Goal: Task Accomplishment & Management: Manage account settings

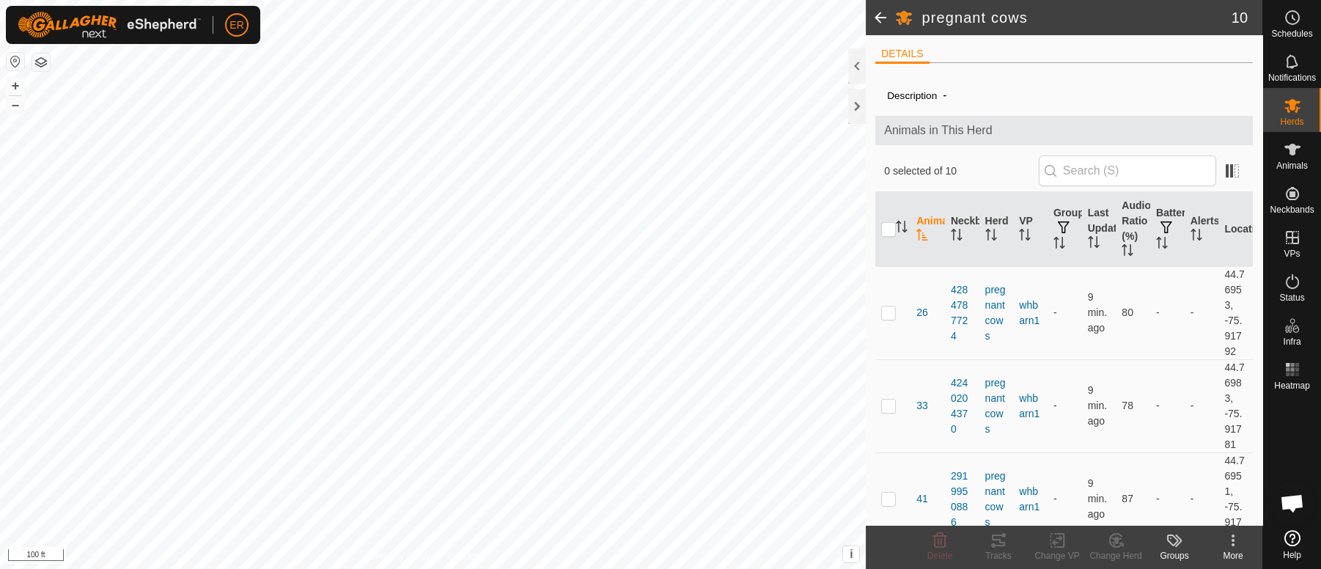
scroll to position [10989, 0]
click at [1291, 537] on icon at bounding box center [1293, 538] width 16 height 16
click at [1295, 111] on icon at bounding box center [1293, 106] width 16 height 14
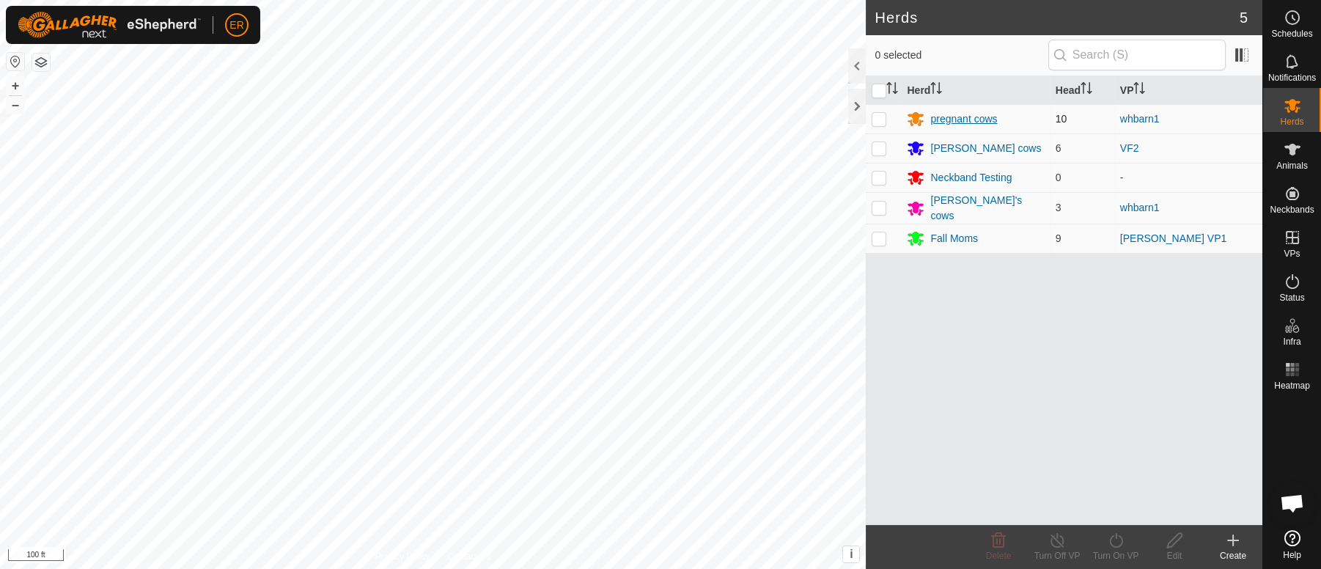
click at [957, 120] on div "pregnant cows" at bounding box center [964, 118] width 67 height 15
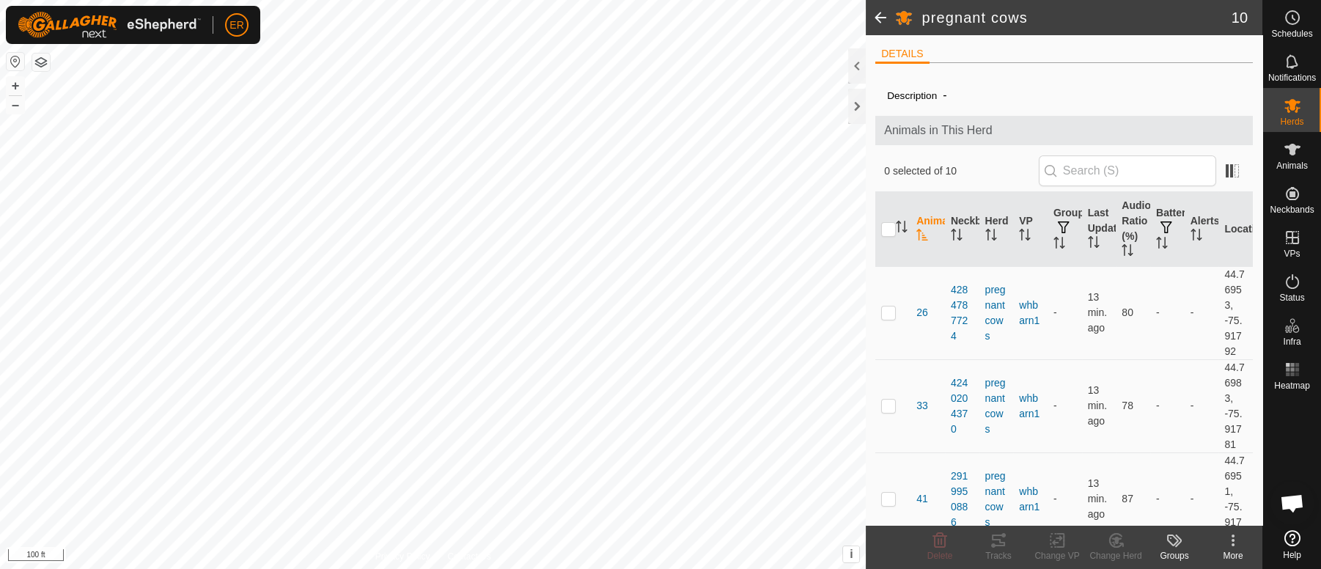
click at [1228, 545] on icon at bounding box center [1234, 541] width 18 height 18
click at [1291, 102] on icon at bounding box center [1293, 106] width 16 height 14
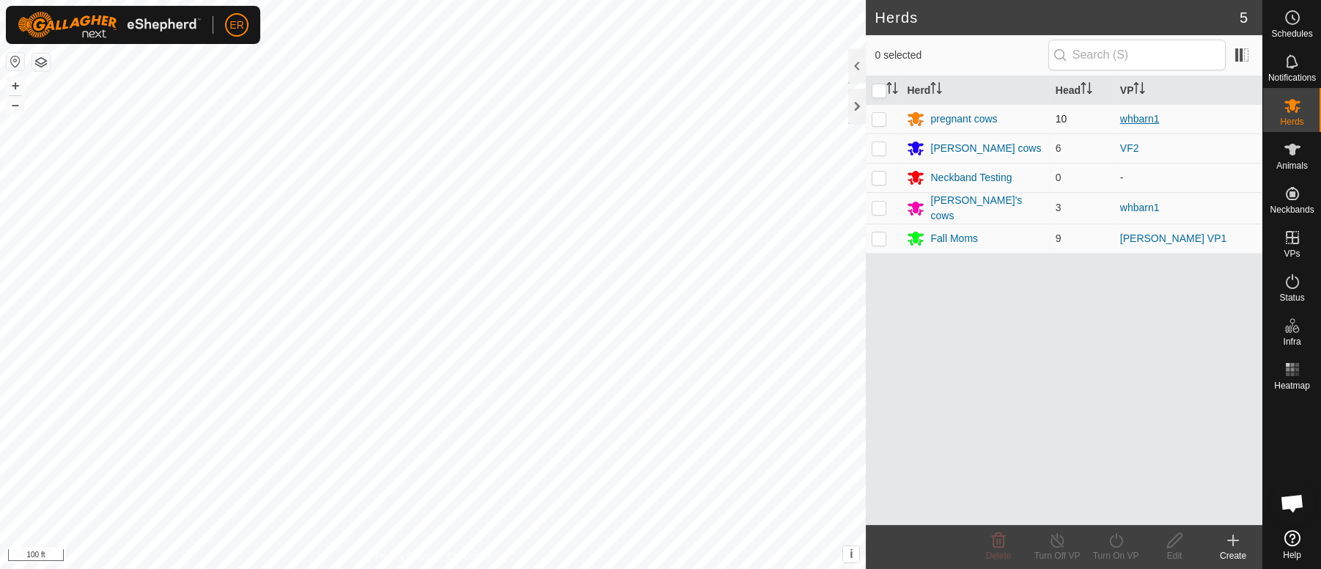
click at [1132, 117] on link "whbarn1" at bounding box center [1141, 119] width 40 height 12
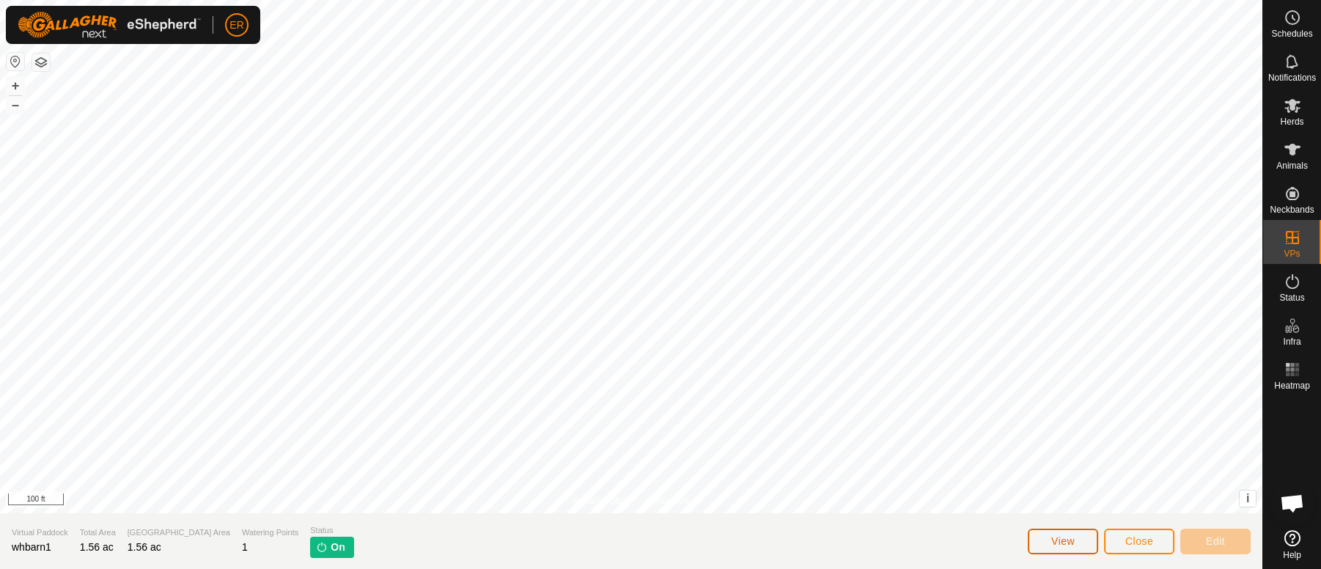
click at [1060, 540] on span "View" at bounding box center [1063, 541] width 23 height 12
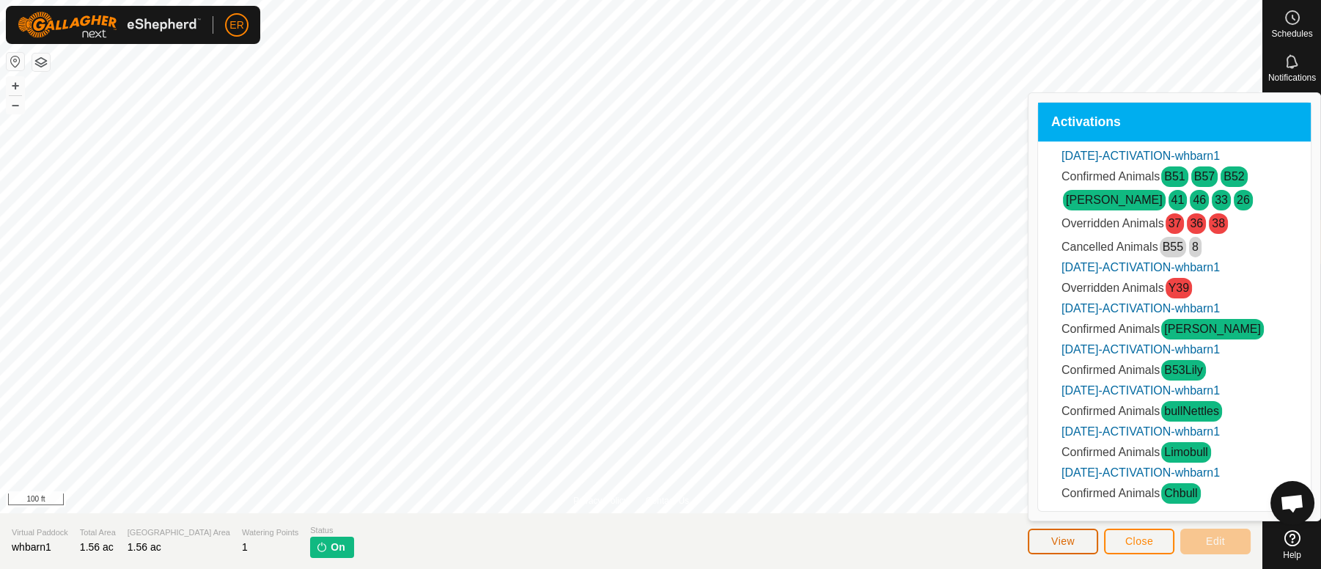
click at [1060, 540] on span "View" at bounding box center [1063, 541] width 23 height 12
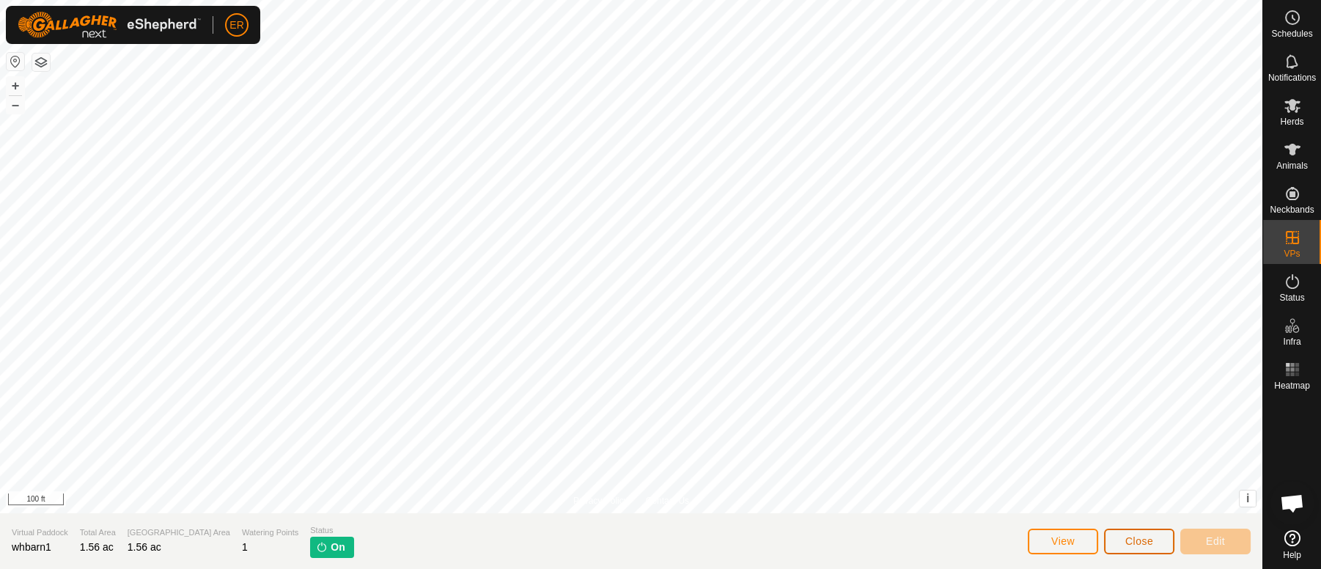
click at [1118, 539] on button "Close" at bounding box center [1139, 542] width 70 height 26
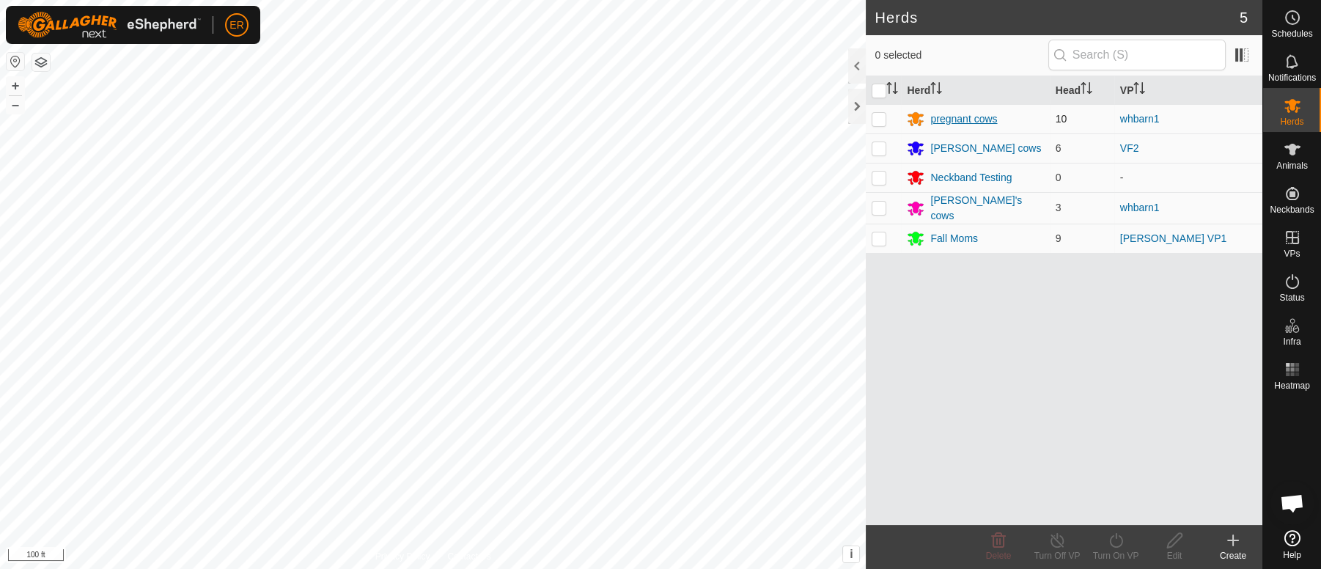
click at [967, 115] on div "pregnant cows" at bounding box center [964, 118] width 67 height 15
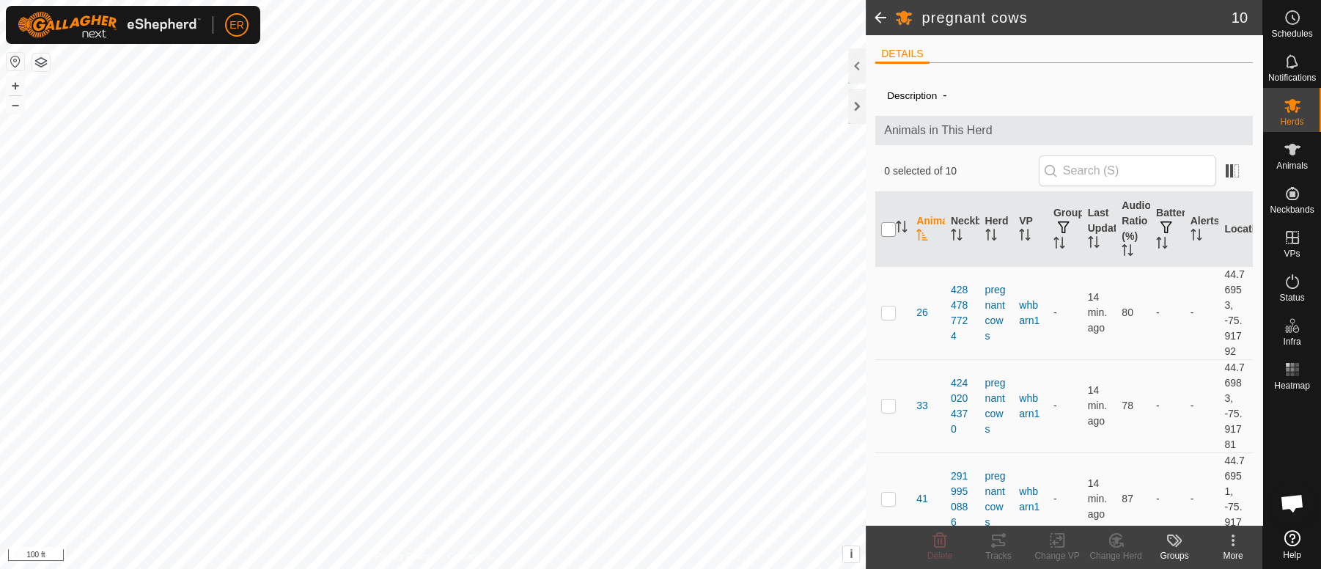
click at [890, 226] on input "checkbox" at bounding box center [888, 229] width 15 height 15
checkbox input "true"
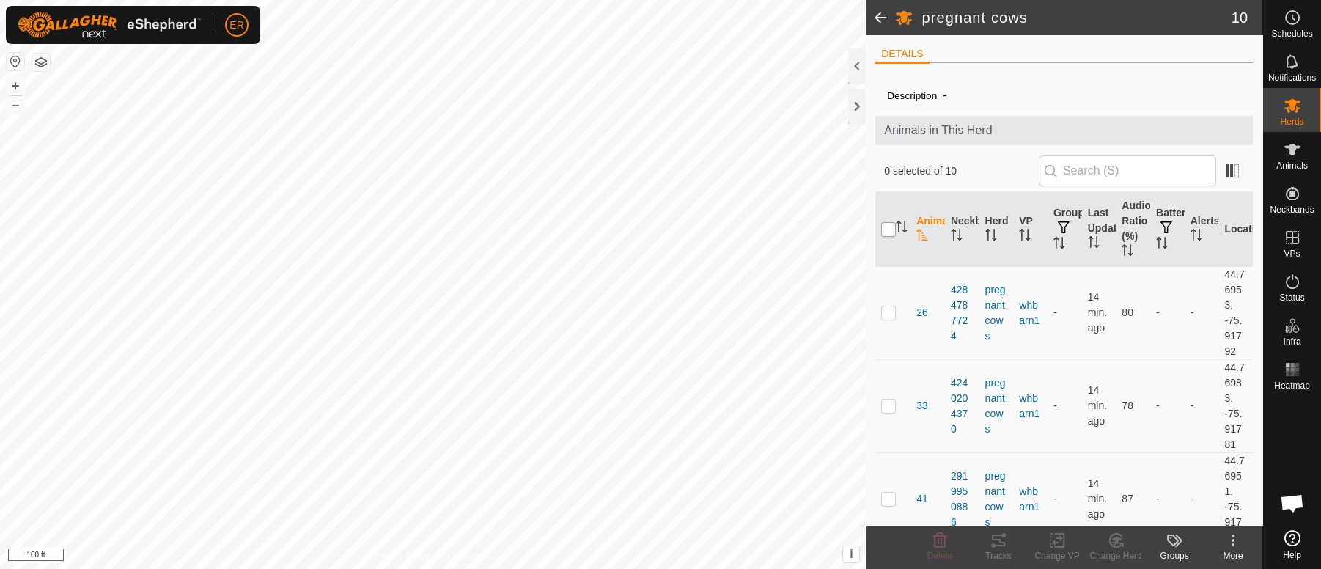
checkbox input "true"
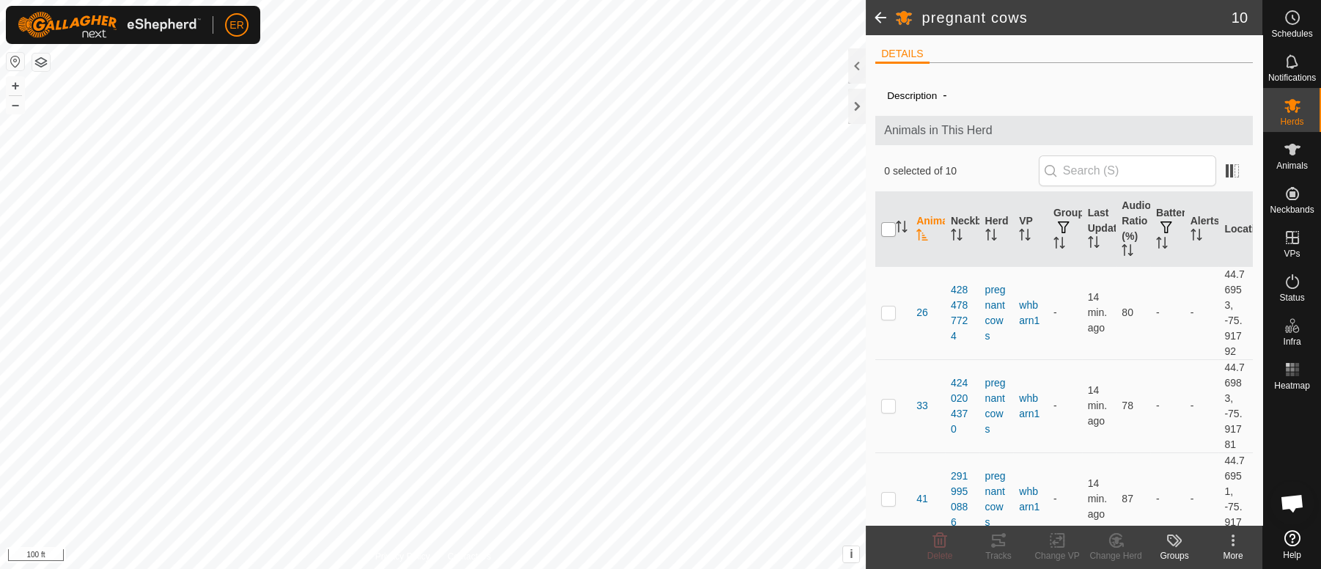
checkbox input "true"
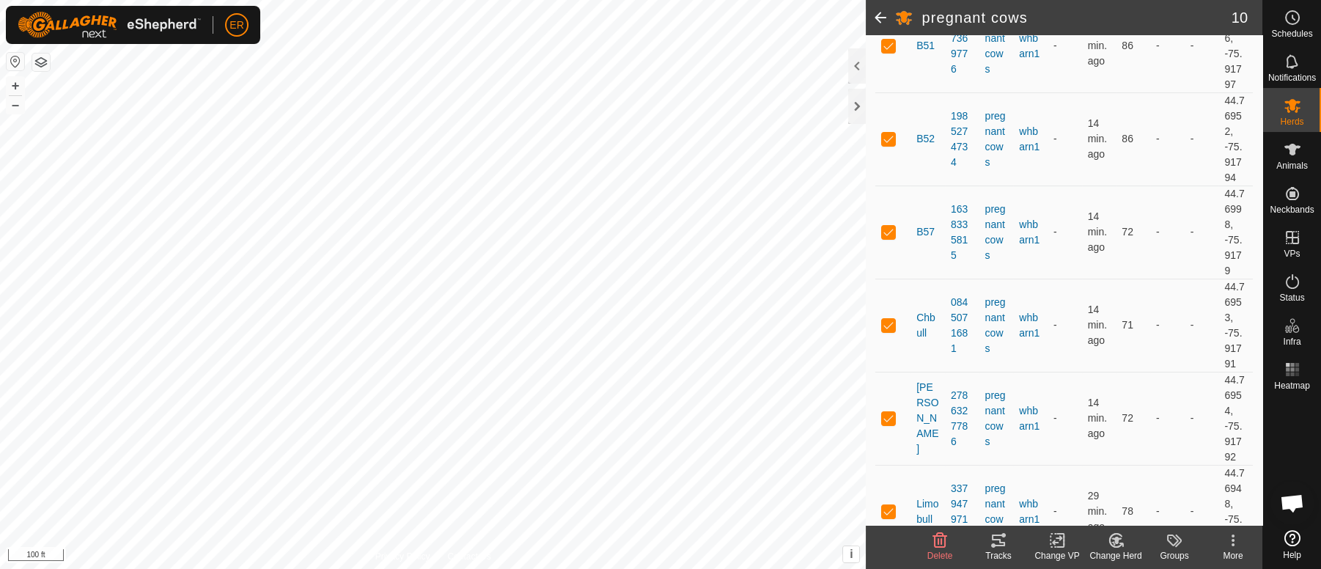
scroll to position [672, 0]
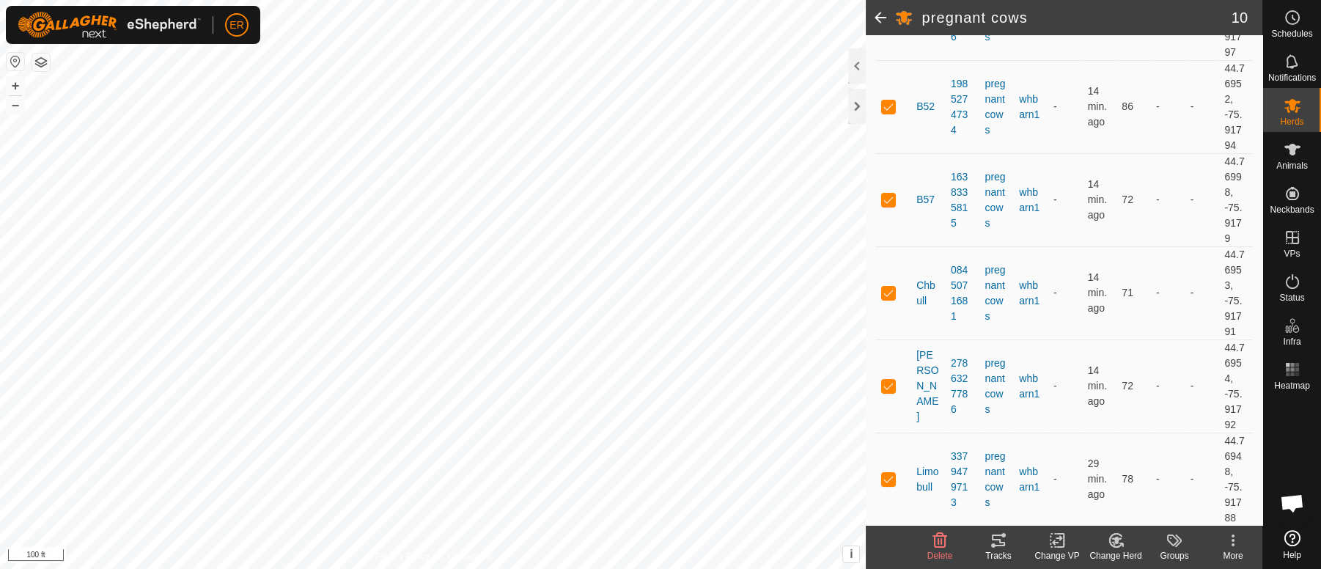
click at [1058, 544] on icon at bounding box center [1058, 541] width 18 height 18
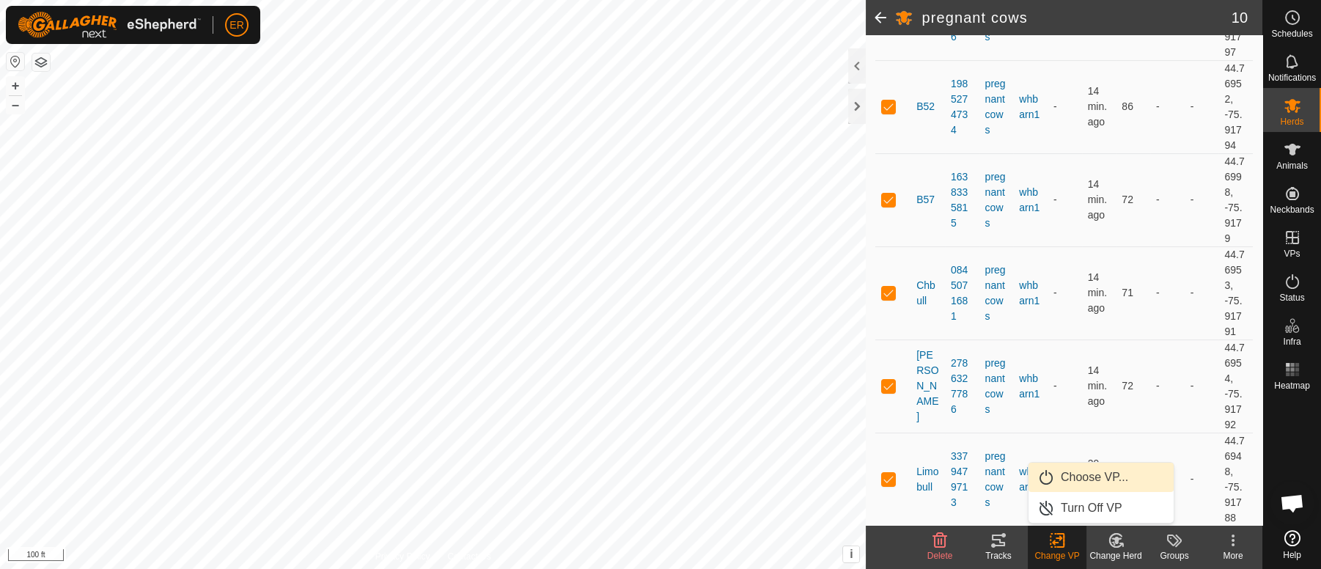
click at [1085, 480] on link "Choose VP..." at bounding box center [1101, 477] width 145 height 29
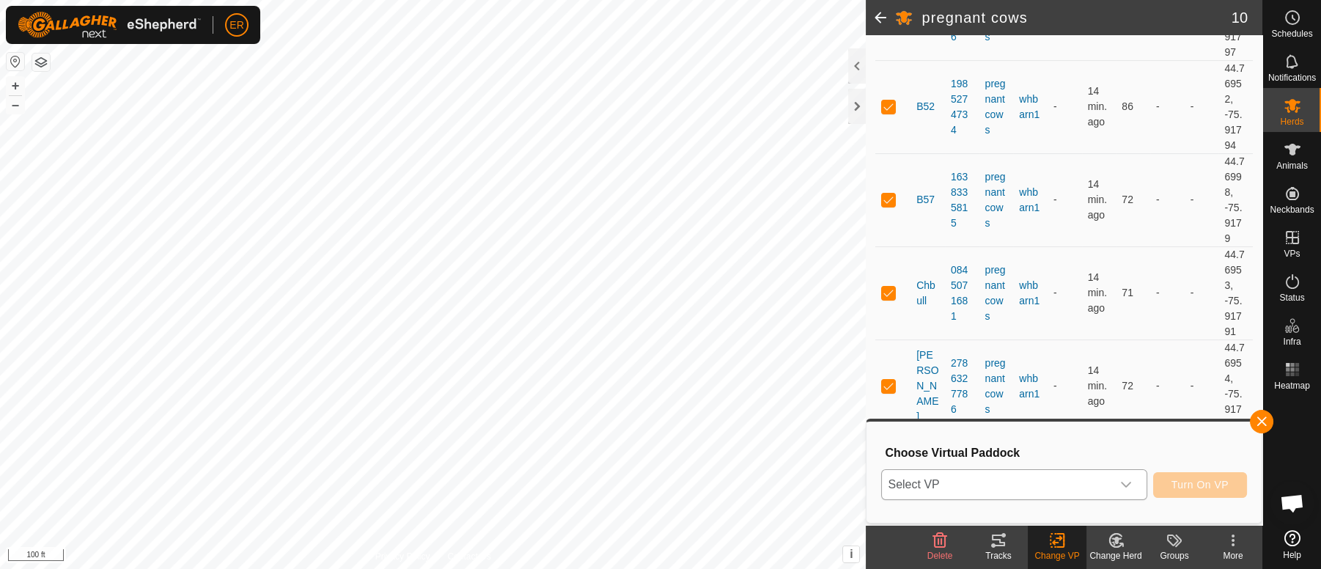
click at [1125, 485] on icon "dropdown trigger" at bounding box center [1127, 485] width 12 height 12
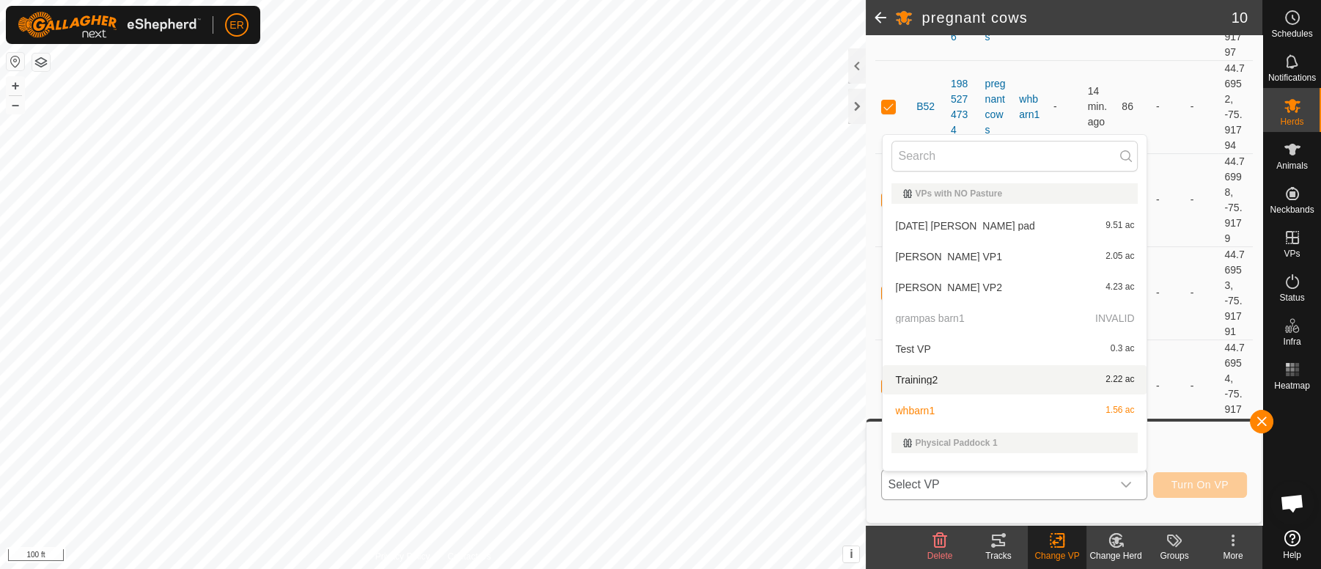
scroll to position [19, 0]
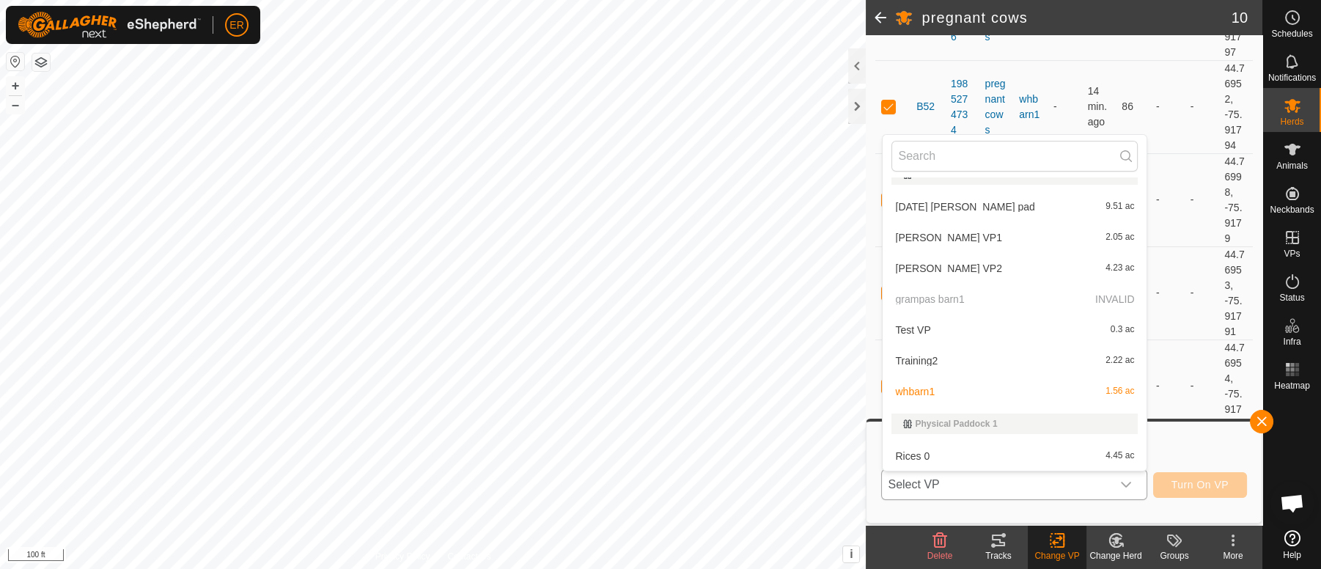
click at [917, 302] on p-selectitem "grampas barn1 INVALID" at bounding box center [1015, 299] width 264 height 29
click at [1257, 419] on button "button" at bounding box center [1261, 421] width 23 height 23
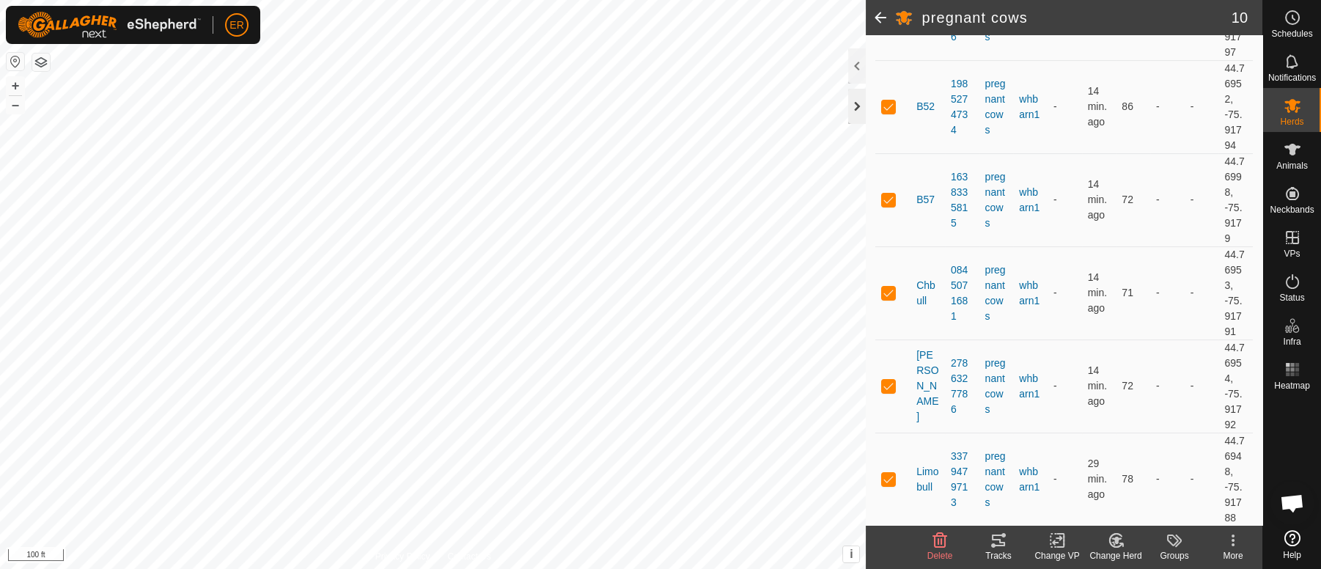
click at [856, 103] on div at bounding box center [857, 106] width 18 height 35
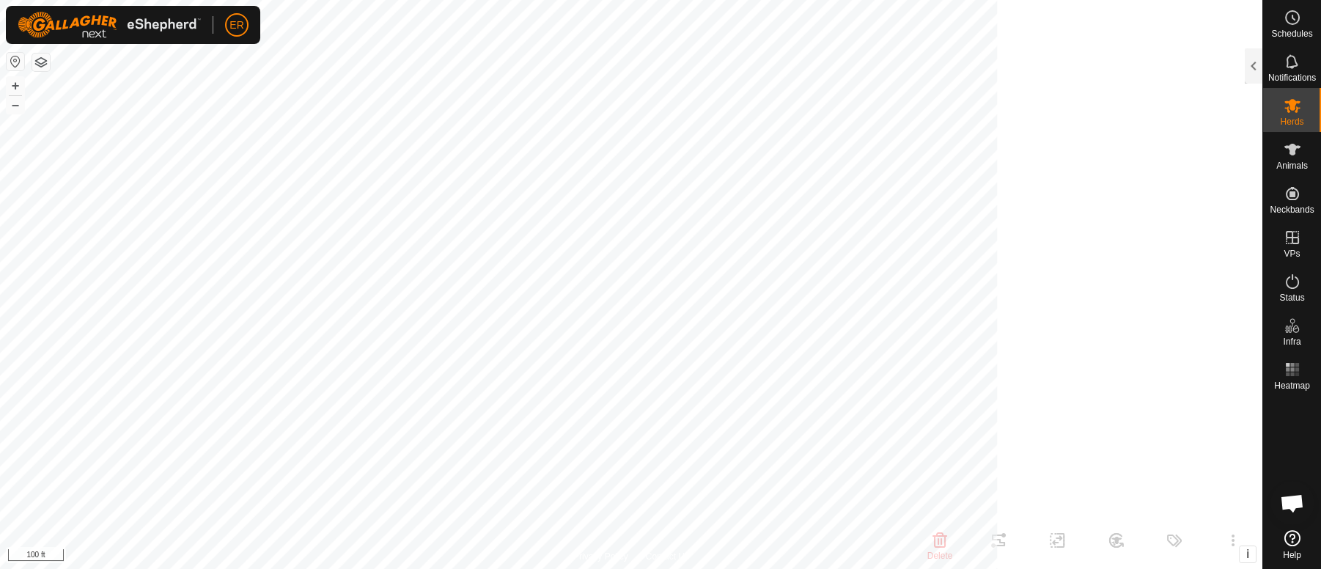
scroll to position [741, 0]
click at [1260, 61] on div at bounding box center [1254, 65] width 18 height 35
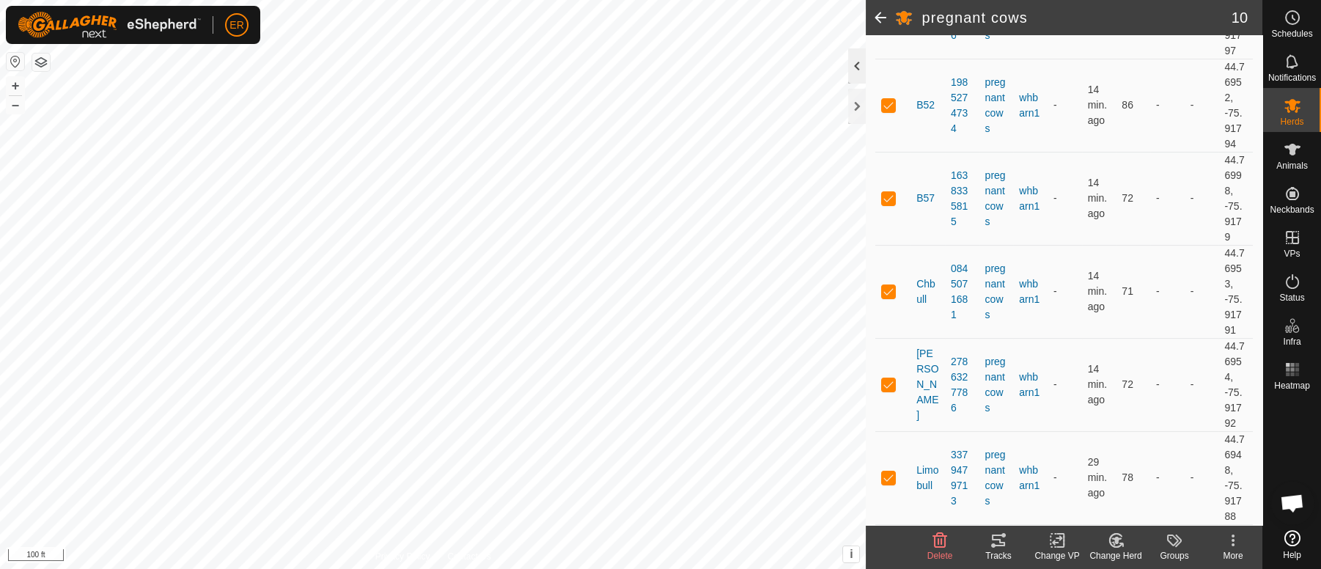
scroll to position [672, 0]
click at [1290, 110] on icon at bounding box center [1293, 106] width 18 height 18
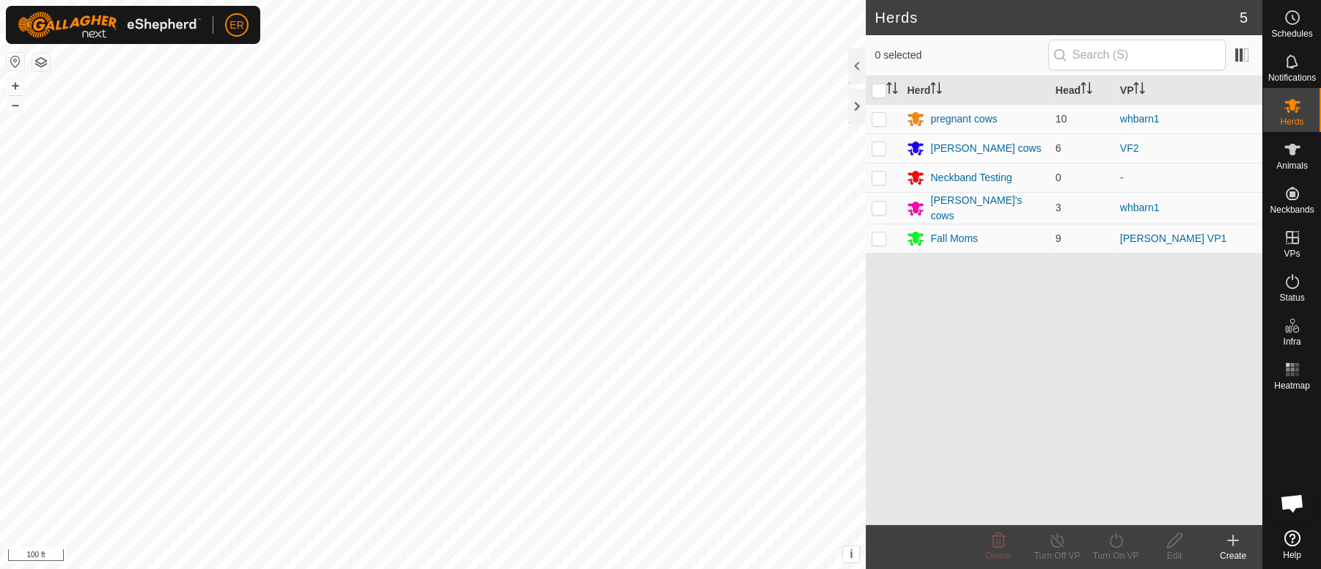
click at [1288, 107] on icon at bounding box center [1293, 106] width 18 height 18
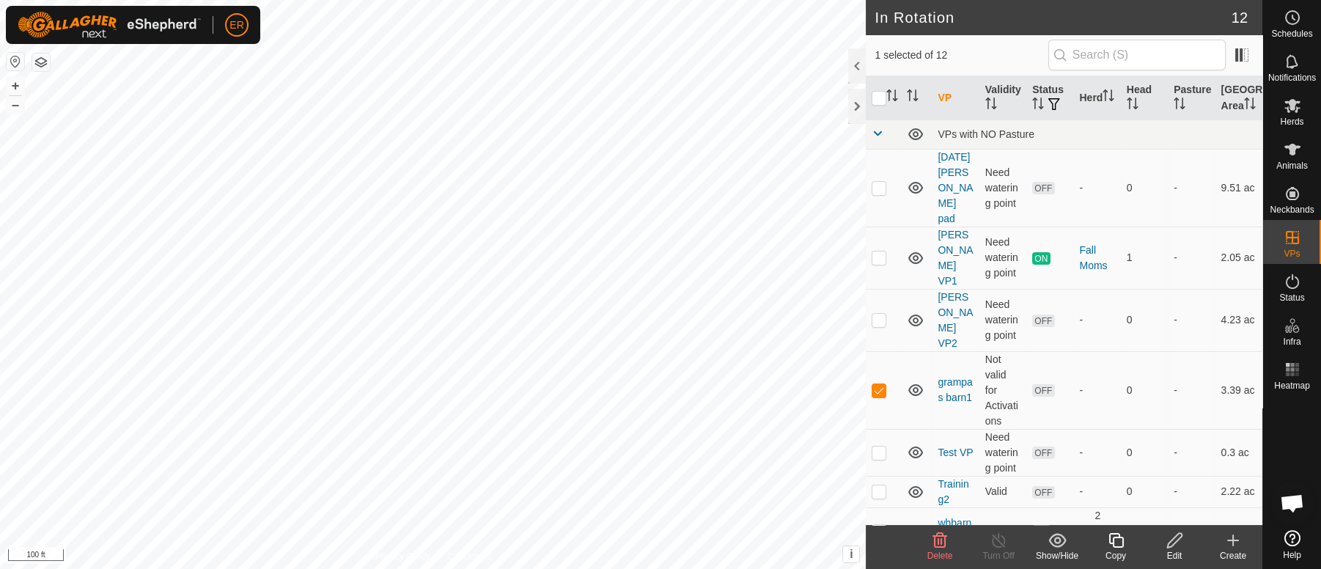
click at [1174, 540] on icon at bounding box center [1175, 541] width 18 height 18
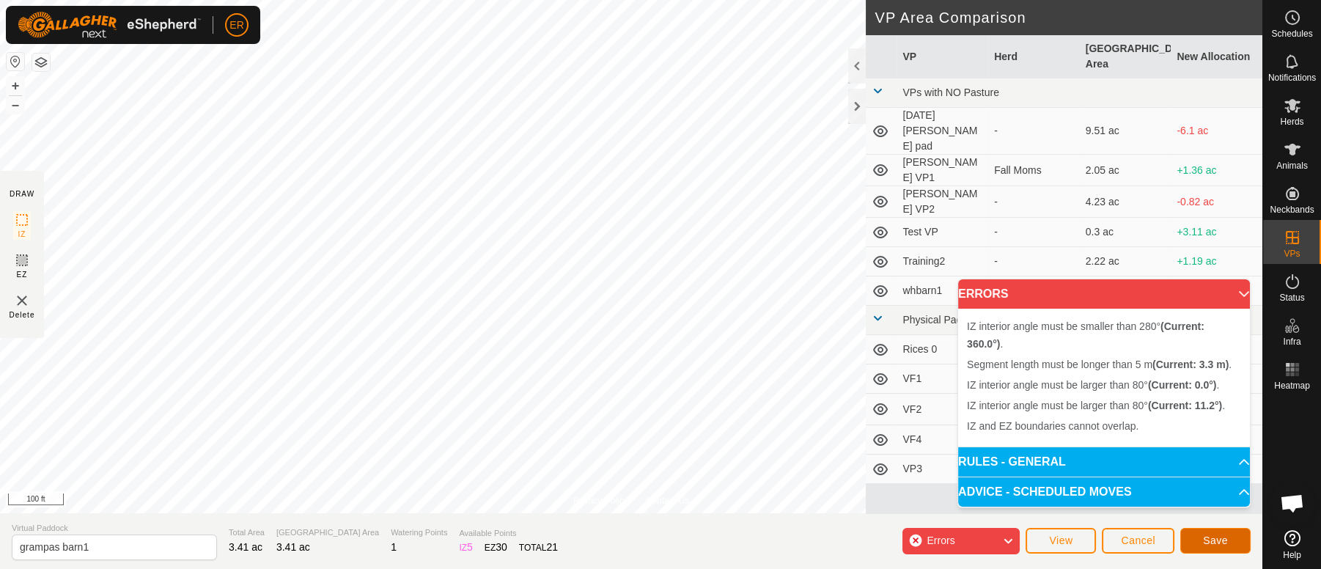
click at [1211, 543] on span "Save" at bounding box center [1215, 541] width 25 height 12
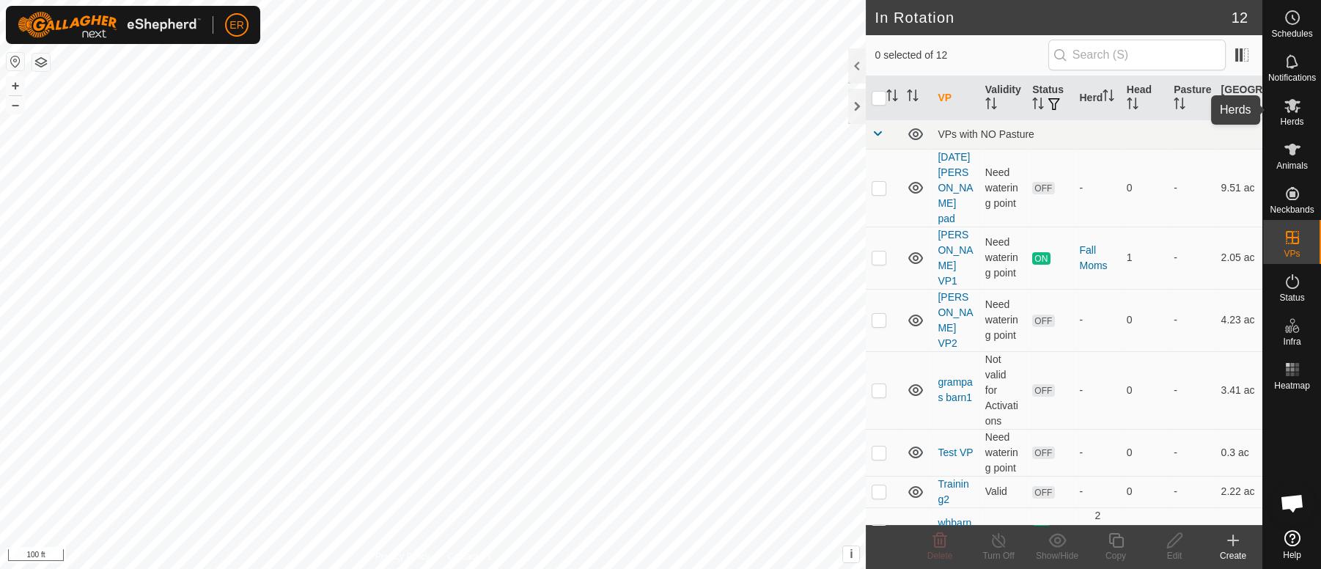
click at [1288, 97] on icon at bounding box center [1293, 106] width 18 height 18
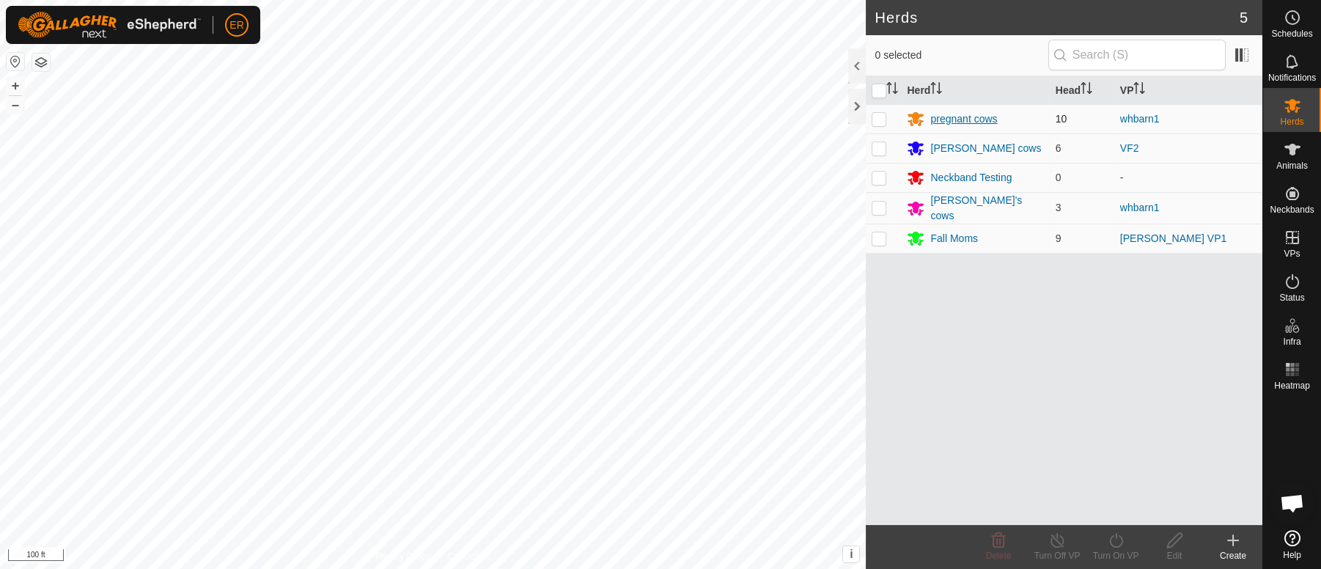
click at [978, 122] on div "pregnant cows" at bounding box center [964, 118] width 67 height 15
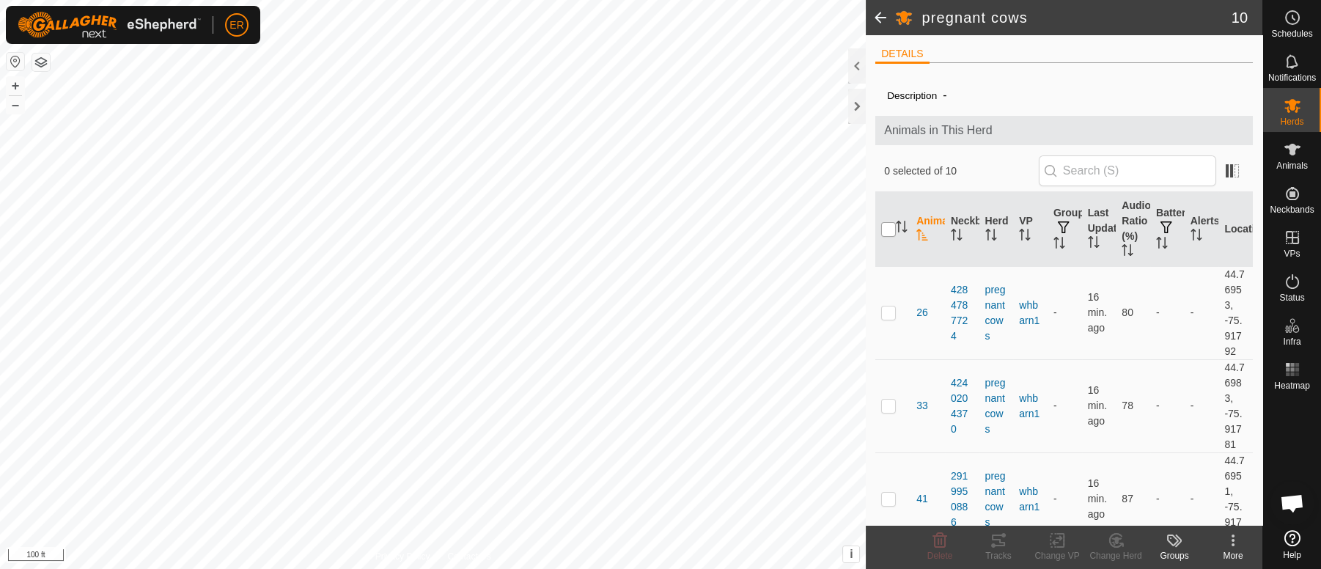
click at [891, 227] on input "checkbox" at bounding box center [888, 229] width 15 height 15
checkbox input "true"
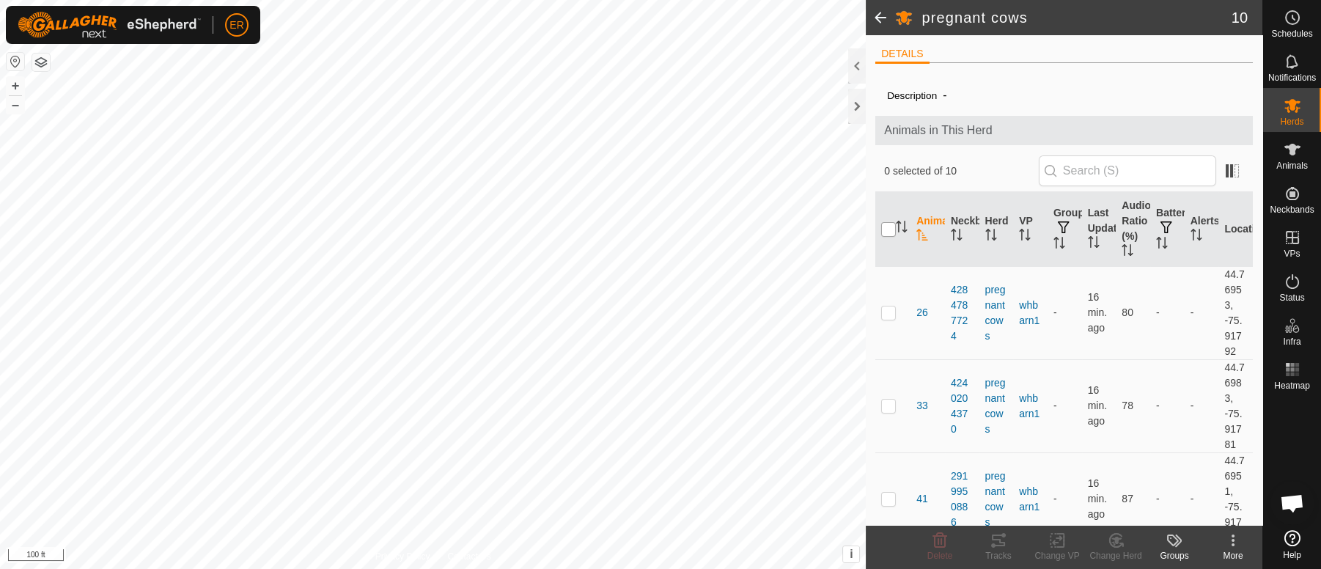
checkbox input "true"
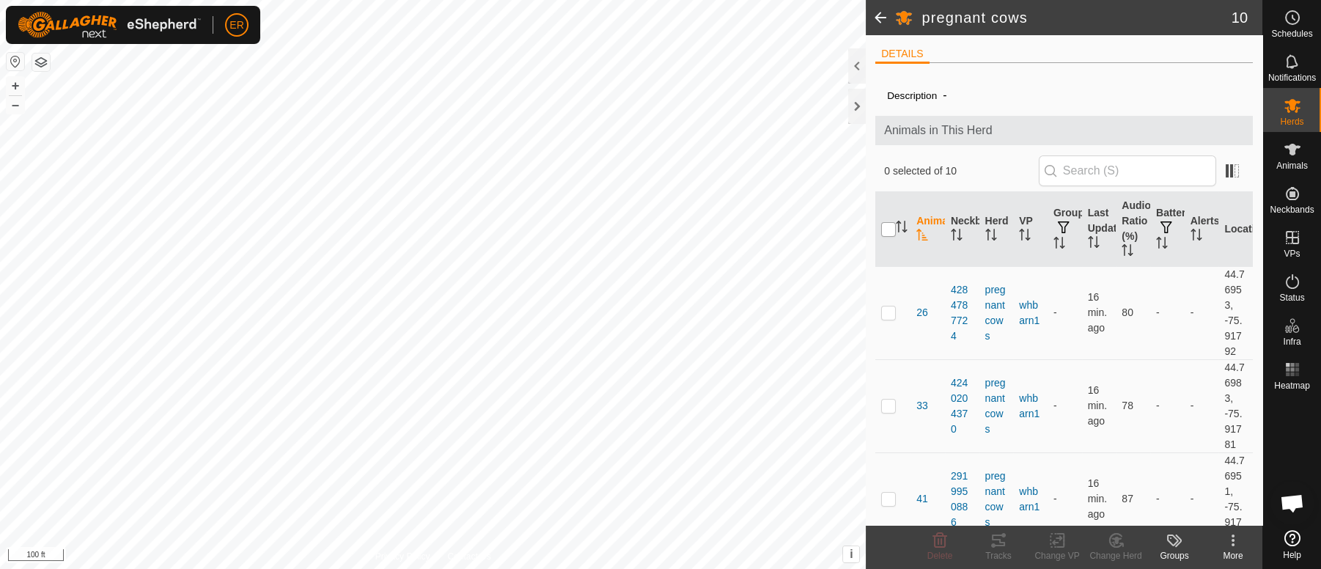
checkbox input "true"
click at [1057, 539] on icon at bounding box center [1058, 541] width 18 height 18
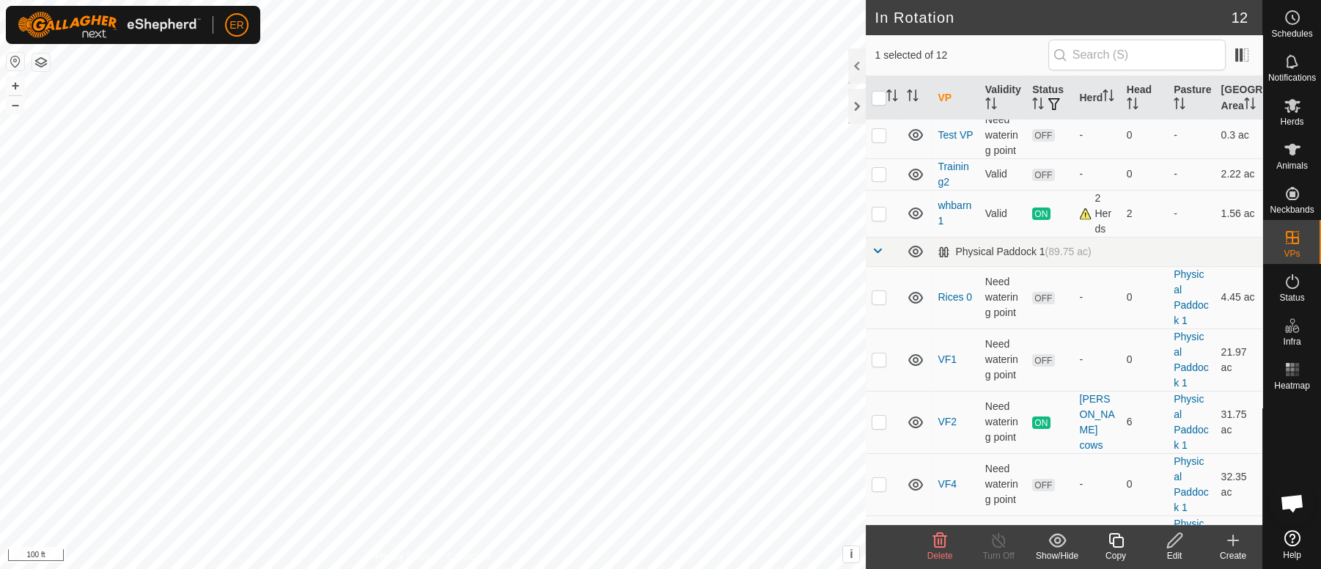
scroll to position [339, 0]
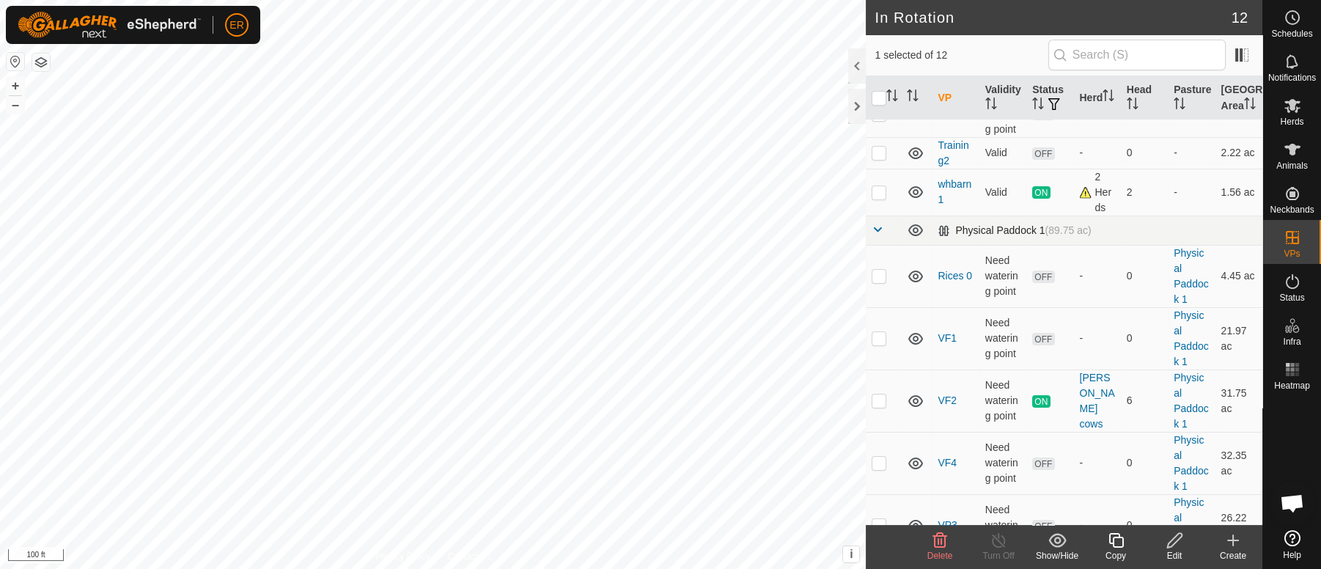
drag, startPoint x: 1264, startPoint y: 472, endPoint x: 1237, endPoint y: 197, distance: 275.5
click at [1237, 197] on div "Schedules Notifications Herds Animals Neckbands VPs Status Infra Heatmap Help I…" at bounding box center [660, 284] width 1321 height 569
checkbox input "false"
click at [1293, 103] on icon at bounding box center [1293, 106] width 16 height 14
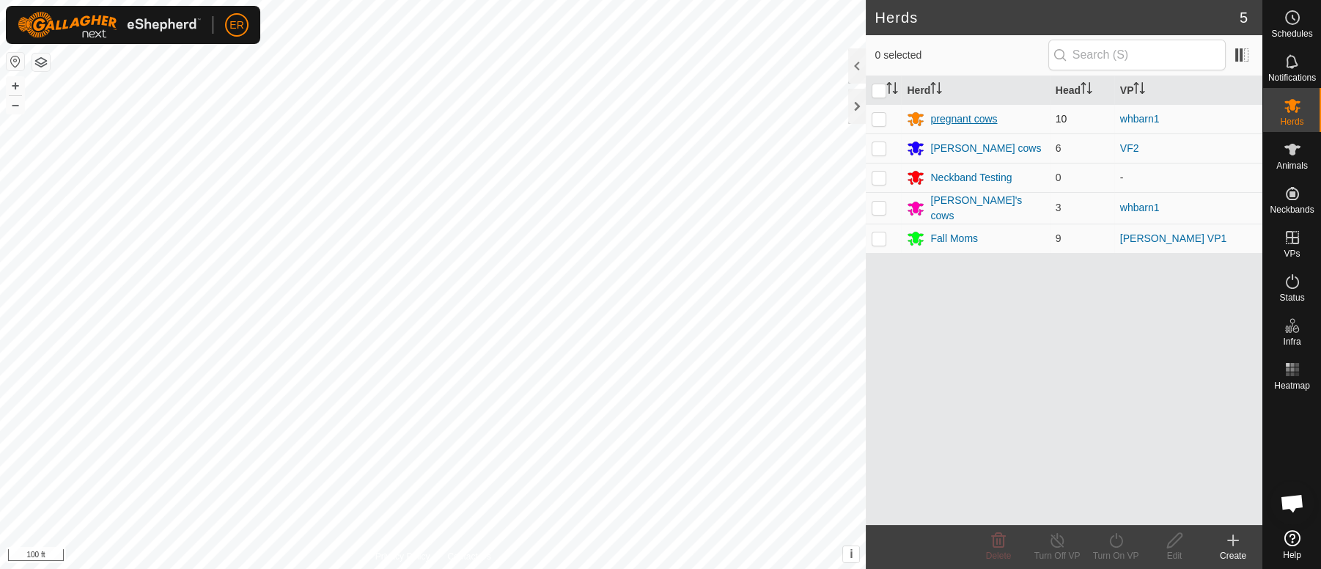
click at [965, 118] on div "pregnant cows" at bounding box center [964, 118] width 67 height 15
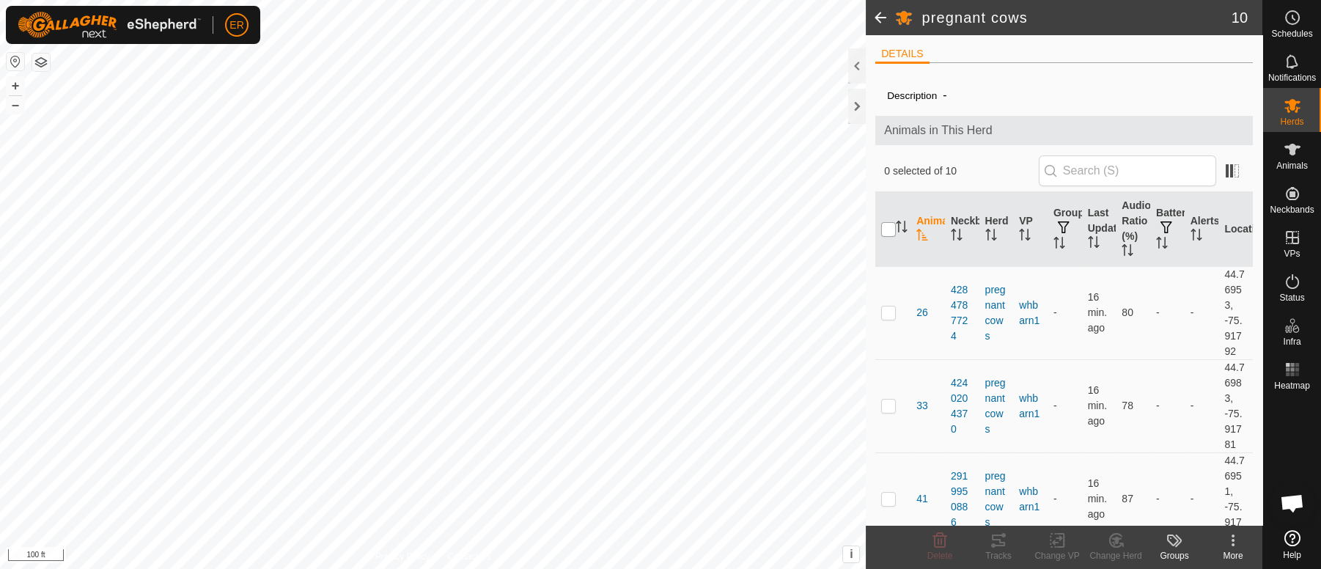
click at [892, 229] on input "checkbox" at bounding box center [888, 229] width 15 height 15
checkbox input "true"
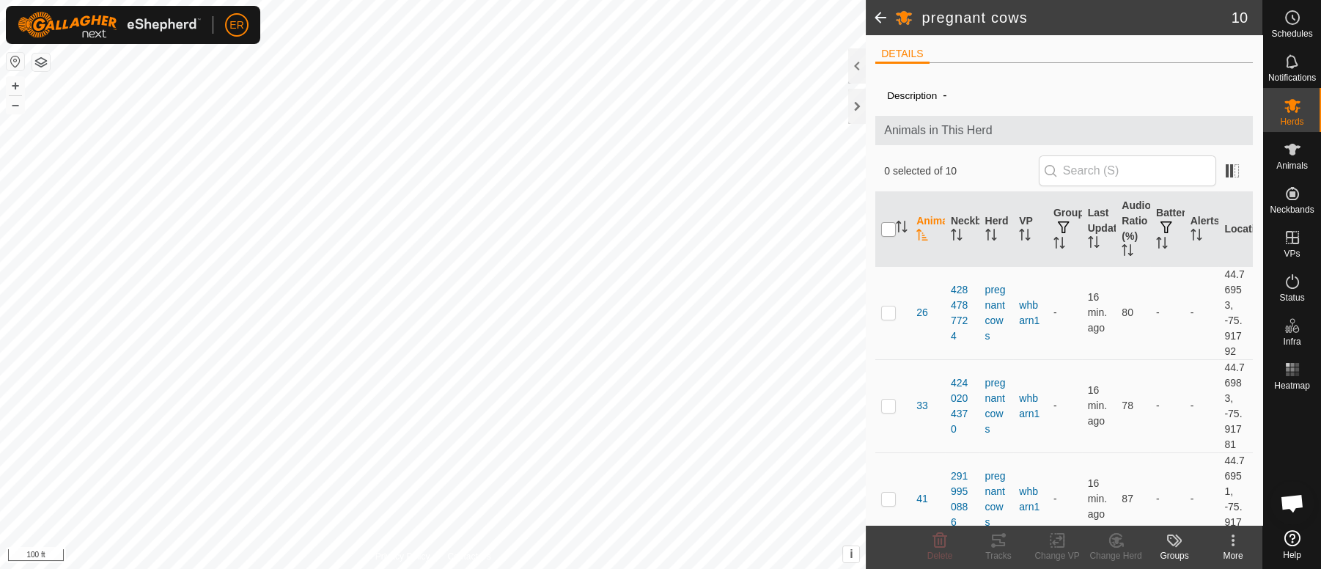
checkbox input "true"
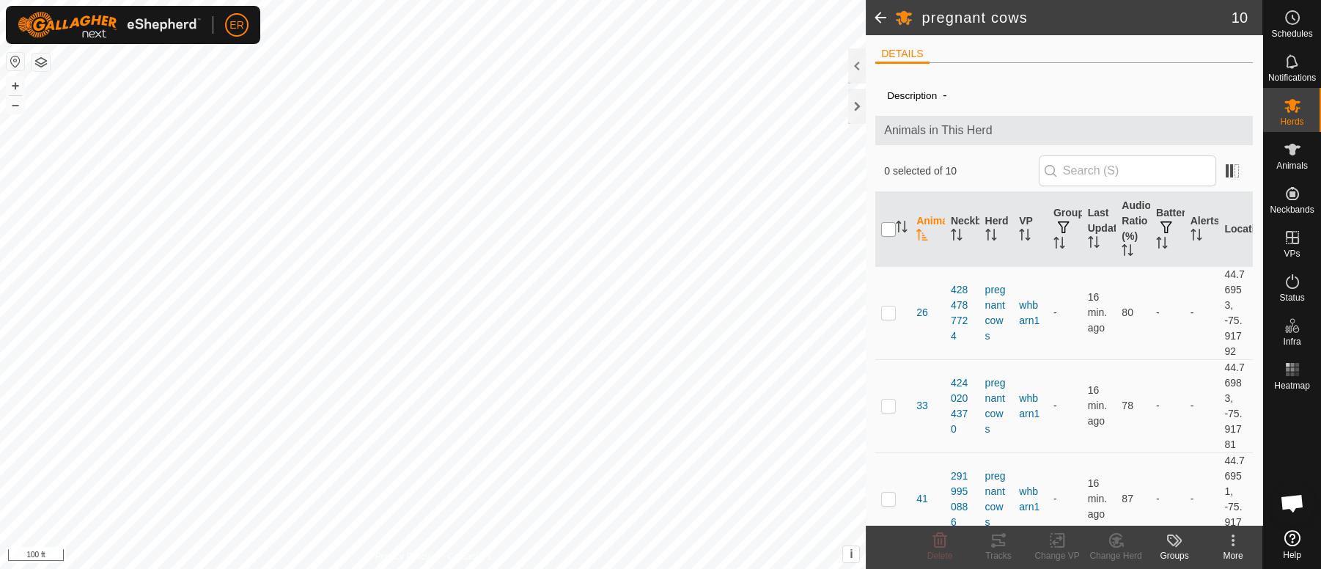
checkbox input "true"
click at [1060, 543] on icon at bounding box center [1058, 541] width 18 height 18
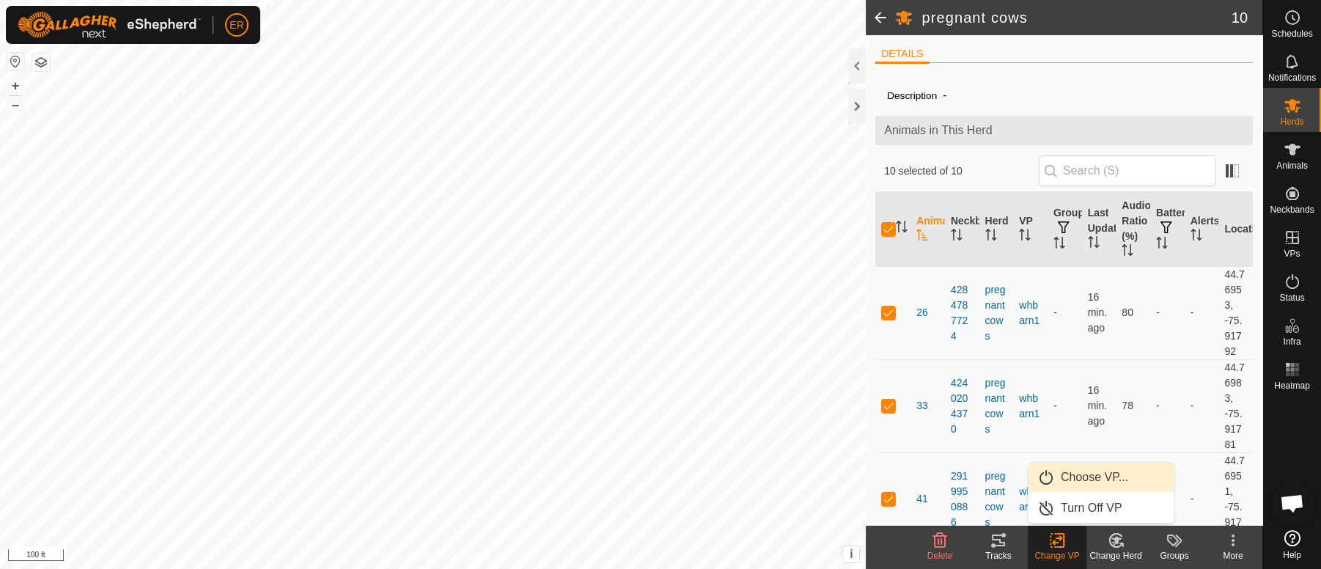
click at [1081, 478] on link "Choose VP..." at bounding box center [1101, 477] width 145 height 29
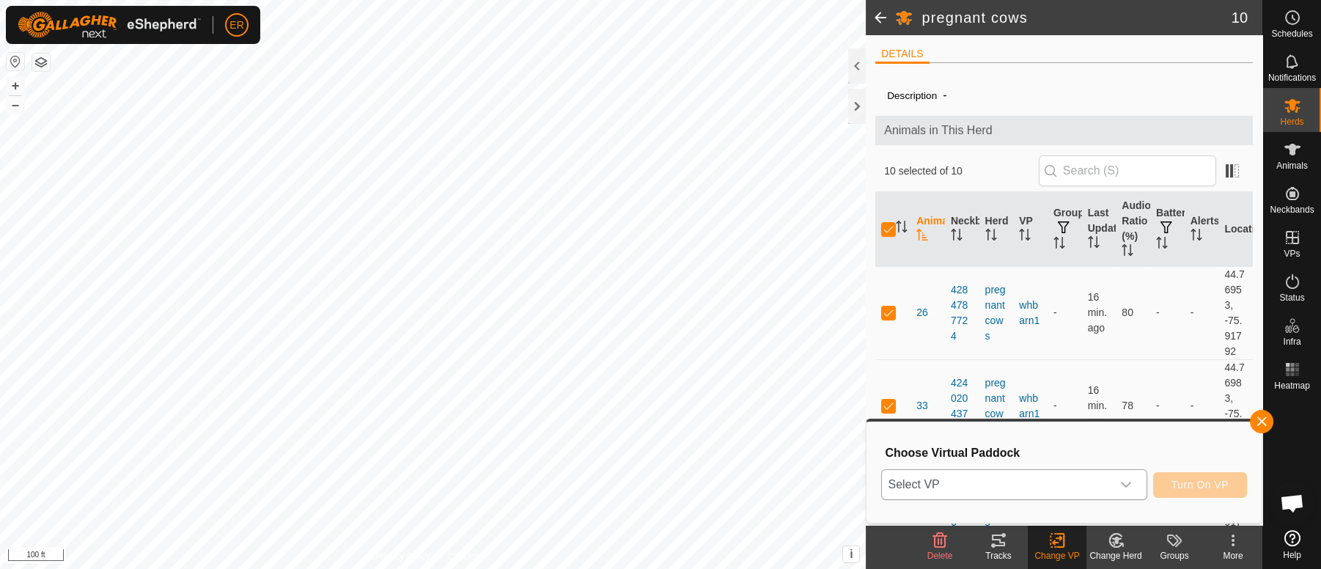
click at [1125, 485] on icon "dropdown trigger" at bounding box center [1126, 486] width 10 height 6
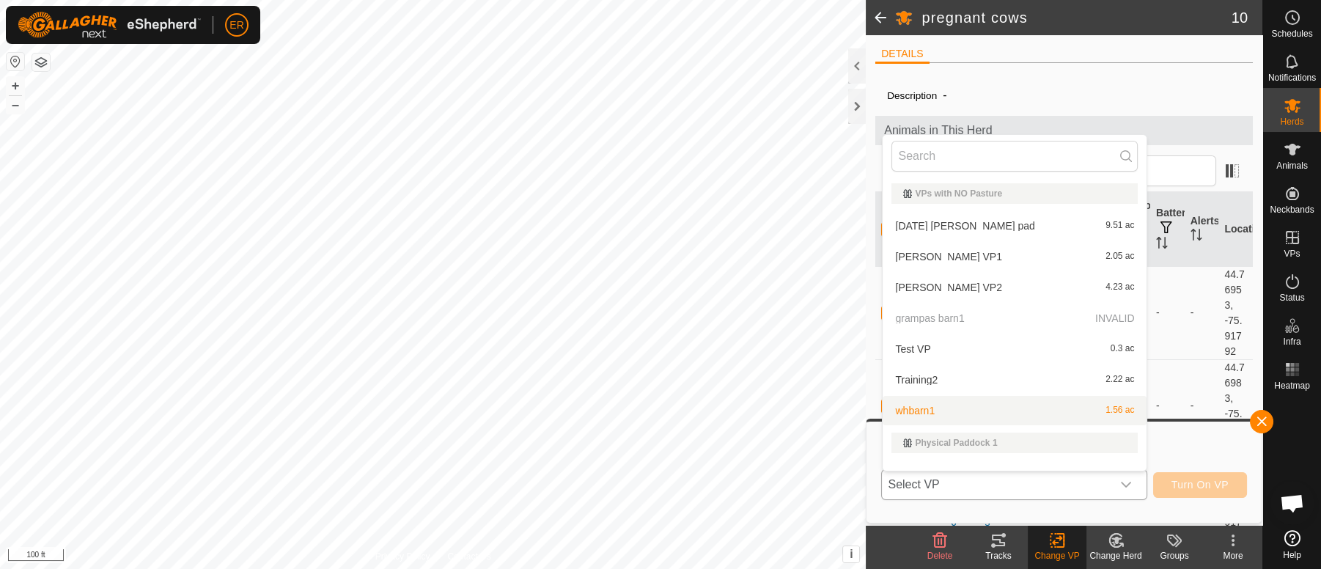
scroll to position [19, 0]
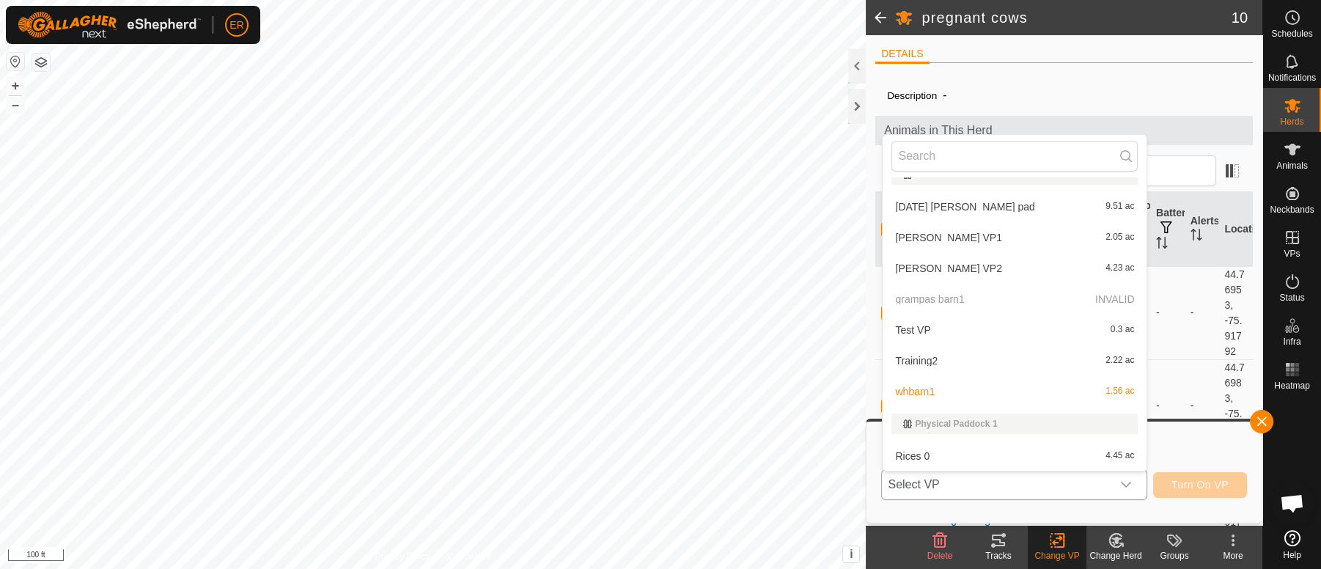
click at [923, 299] on p-selectitem "grampas barn1 INVALID" at bounding box center [1015, 299] width 264 height 29
click at [1264, 413] on button "button" at bounding box center [1261, 421] width 23 height 23
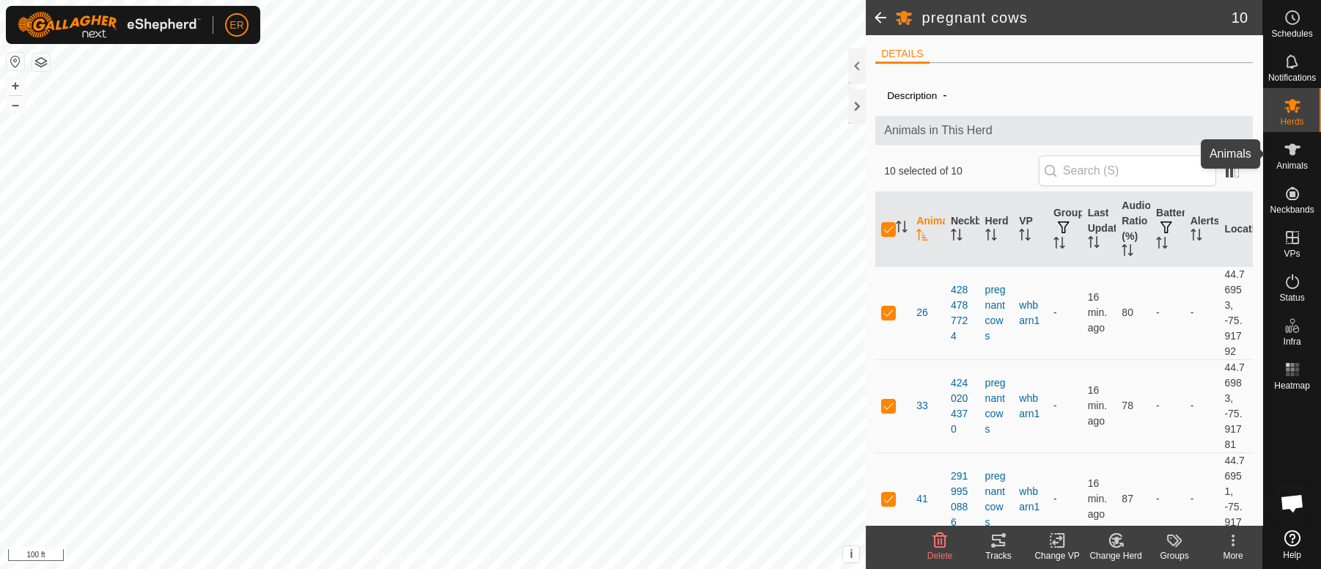
click at [1297, 146] on icon at bounding box center [1293, 150] width 16 height 12
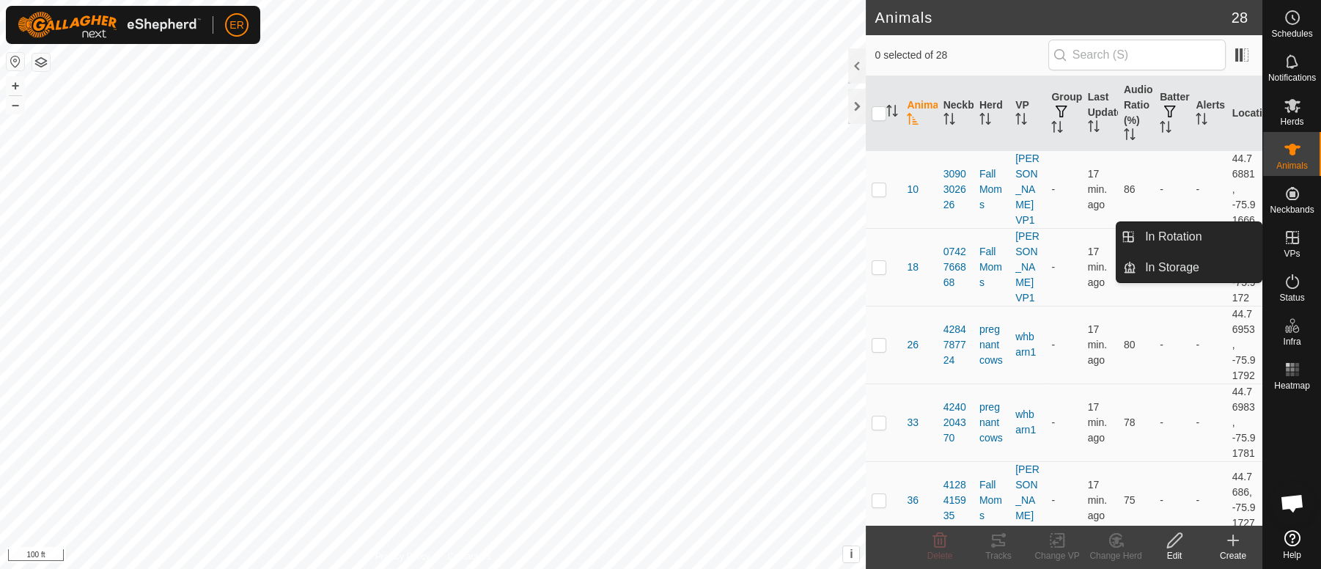
click at [1291, 232] on icon at bounding box center [1292, 237] width 13 height 13
click at [1187, 235] on link "In Rotation" at bounding box center [1199, 236] width 125 height 29
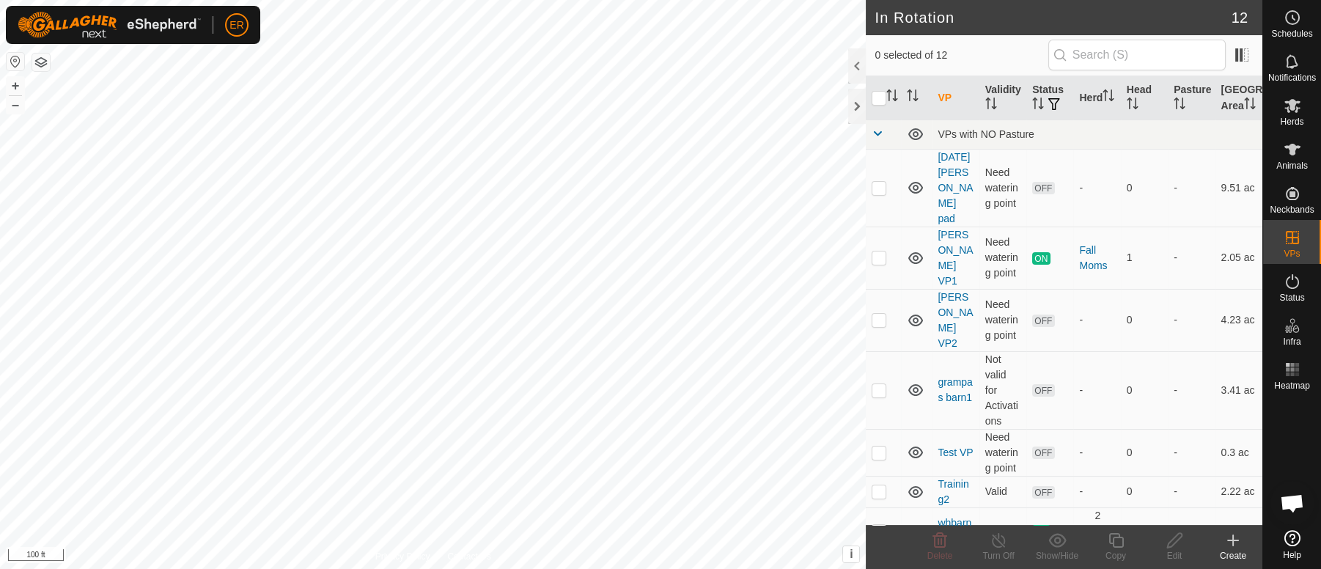
click at [1287, 538] on icon at bounding box center [1293, 538] width 16 height 16
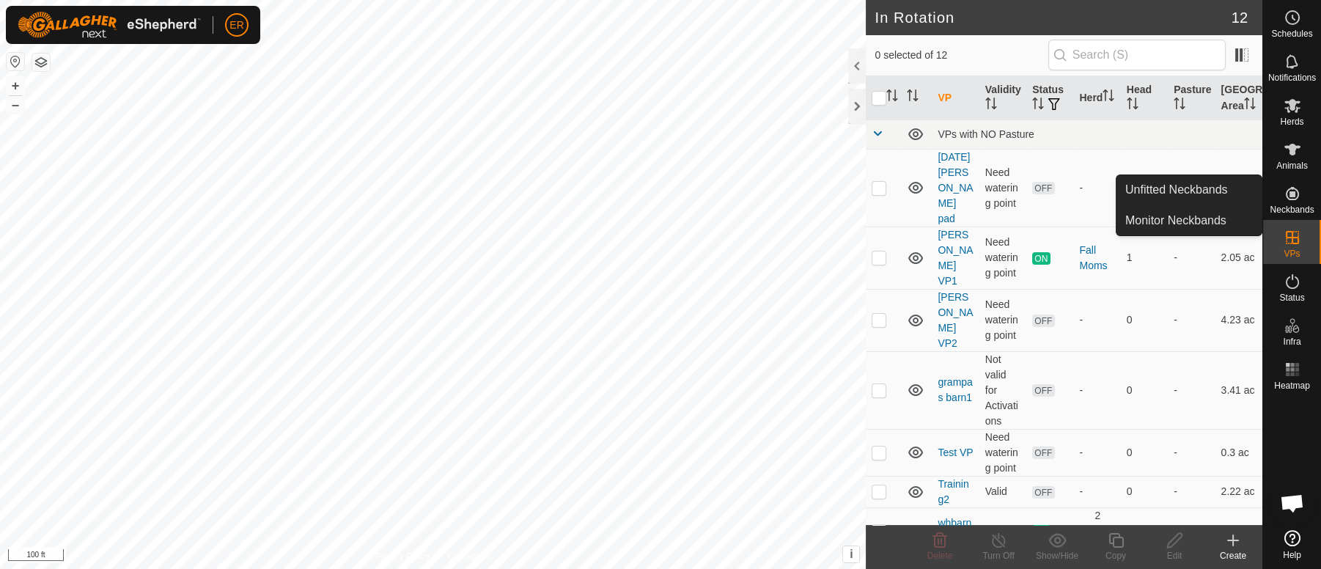
click at [1291, 192] on icon at bounding box center [1292, 193] width 13 height 13
click at [1210, 186] on link "Unfitted Neckbands" at bounding box center [1189, 189] width 145 height 29
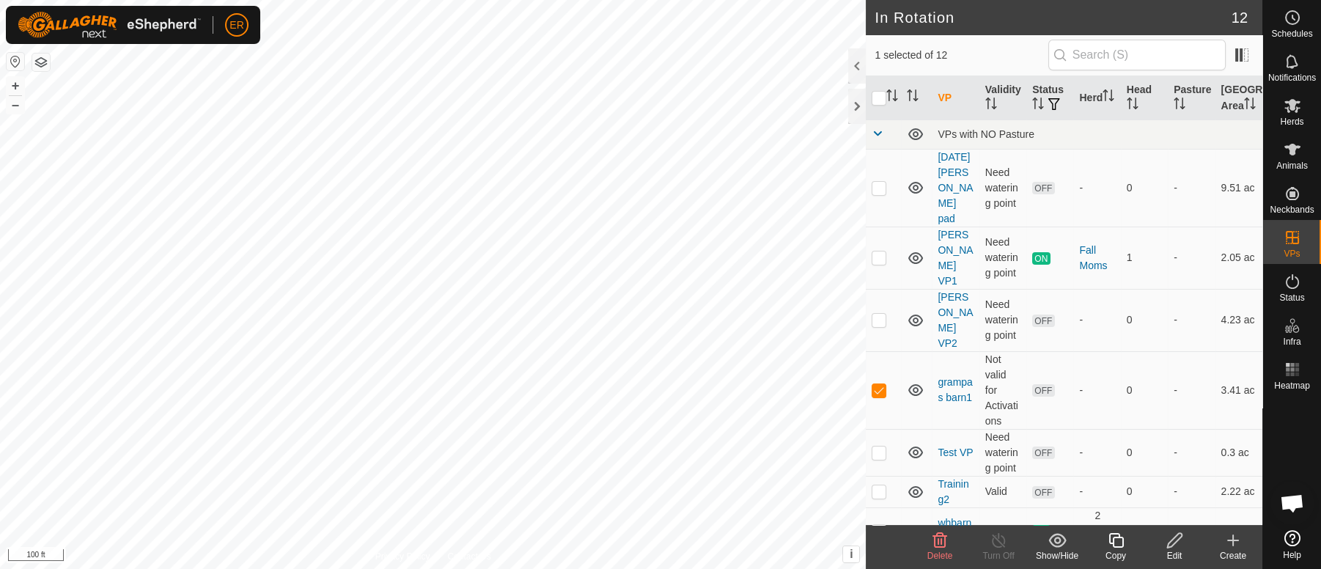
click at [1172, 543] on icon at bounding box center [1175, 541] width 18 height 18
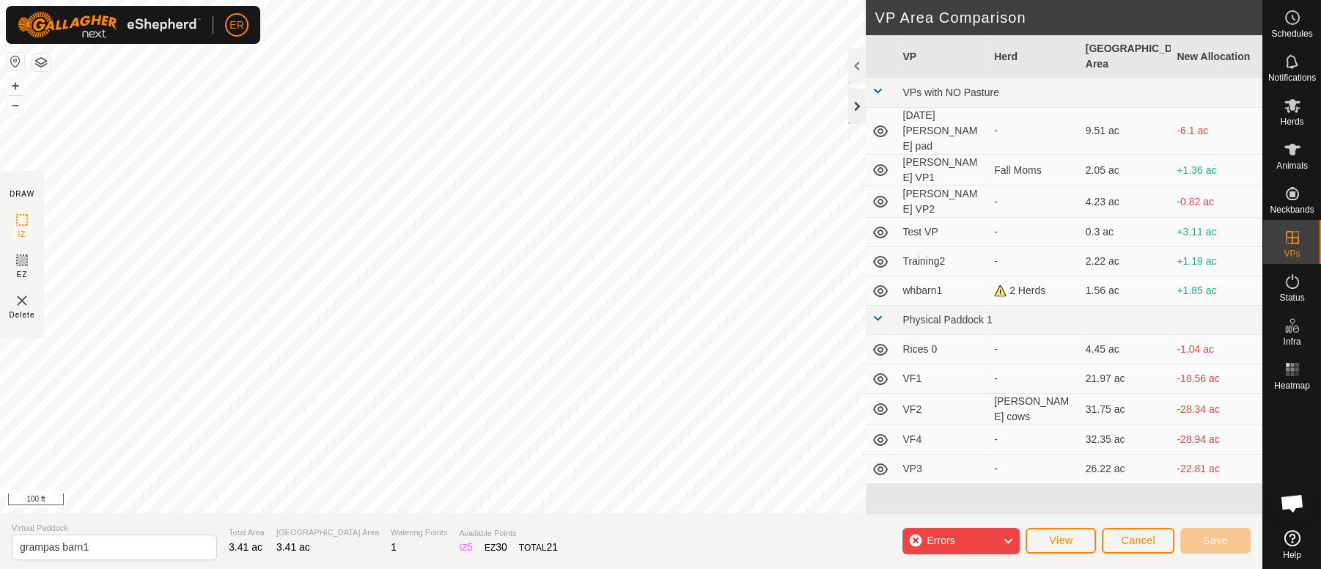
click at [854, 99] on div at bounding box center [857, 106] width 18 height 35
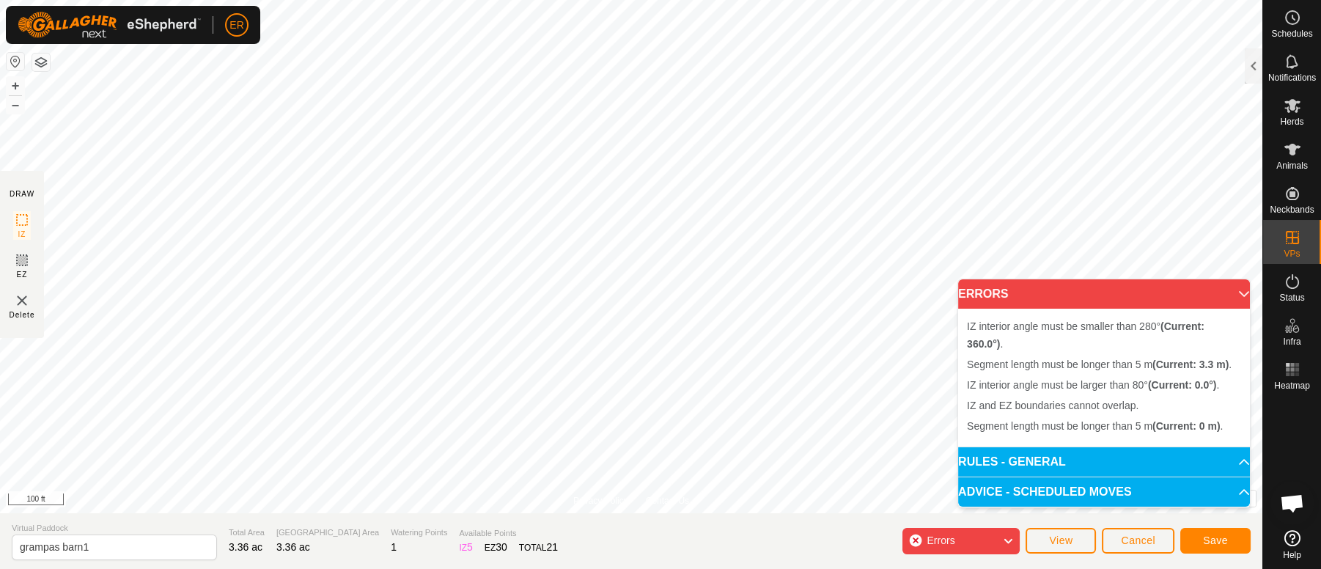
click at [1008, 542] on icon at bounding box center [1008, 541] width 12 height 19
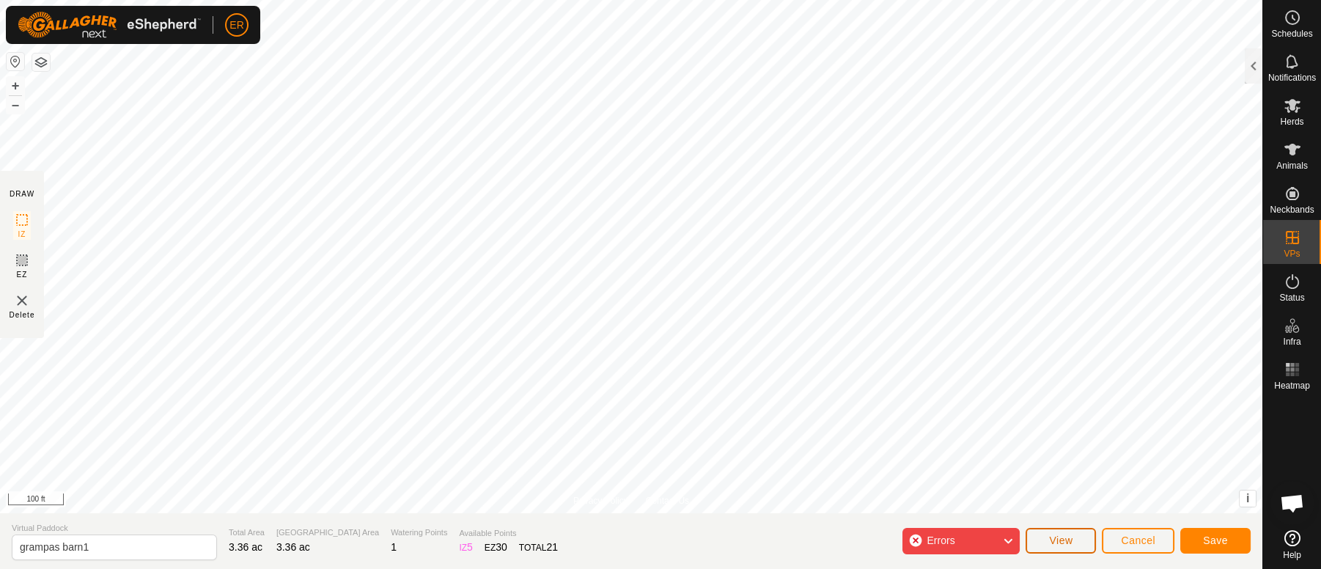
click at [1067, 543] on span "View" at bounding box center [1060, 541] width 23 height 12
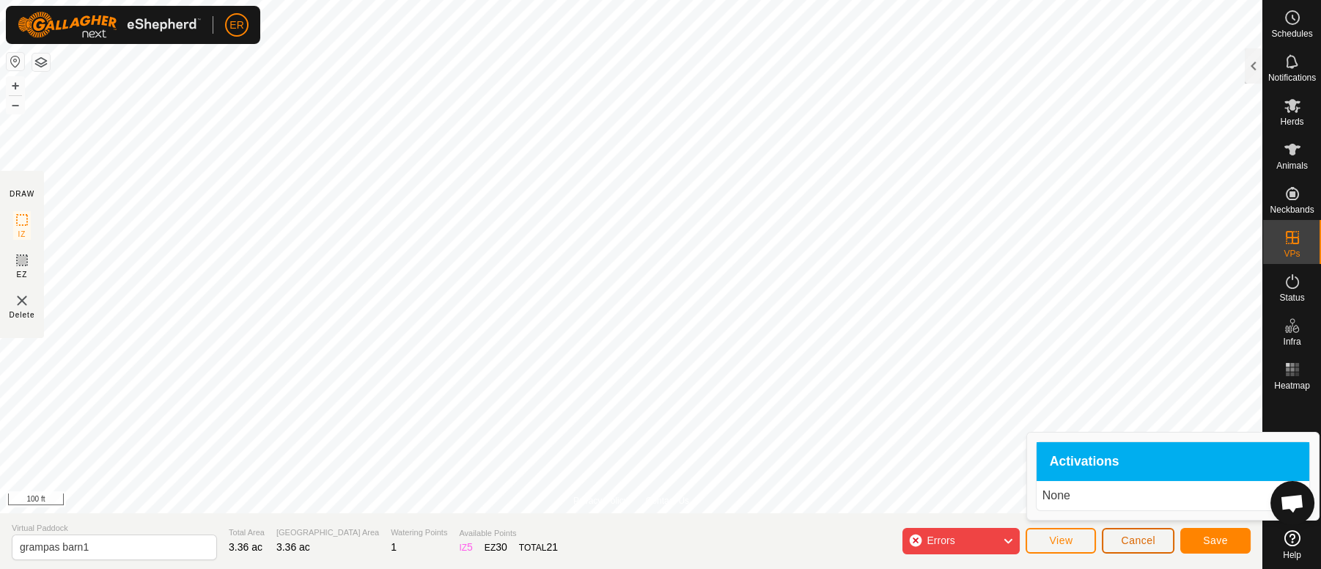
click at [1146, 538] on span "Cancel" at bounding box center [1138, 541] width 34 height 12
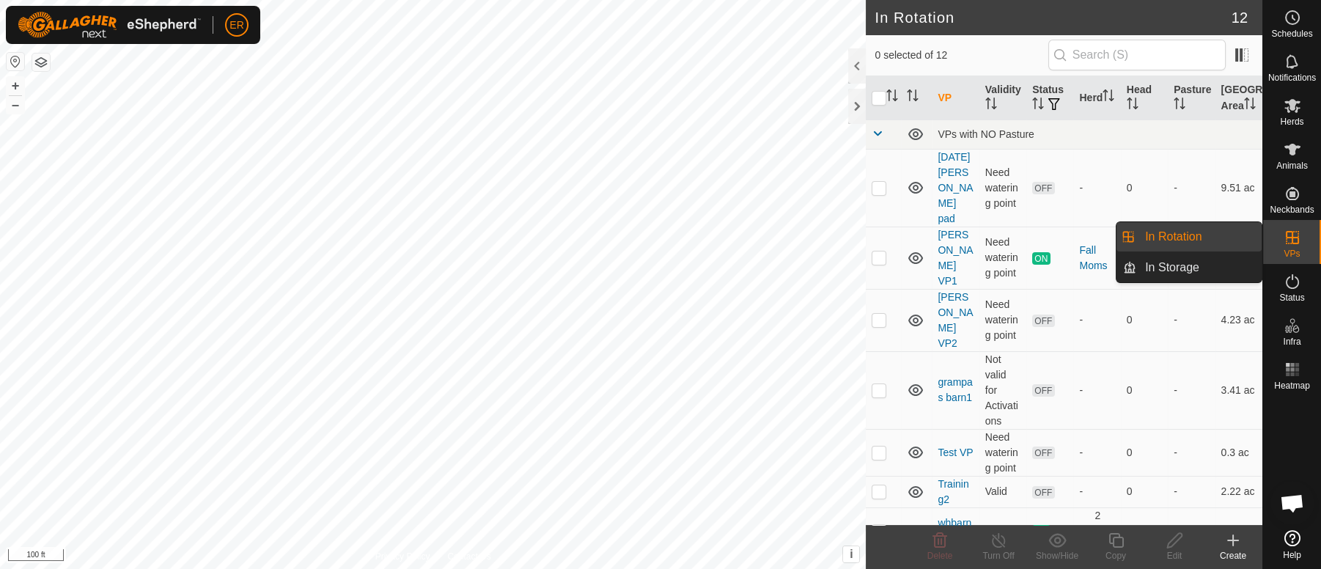
click at [1296, 234] on icon at bounding box center [1293, 238] width 18 height 18
click at [1222, 235] on link "In Rotation" at bounding box center [1199, 236] width 125 height 29
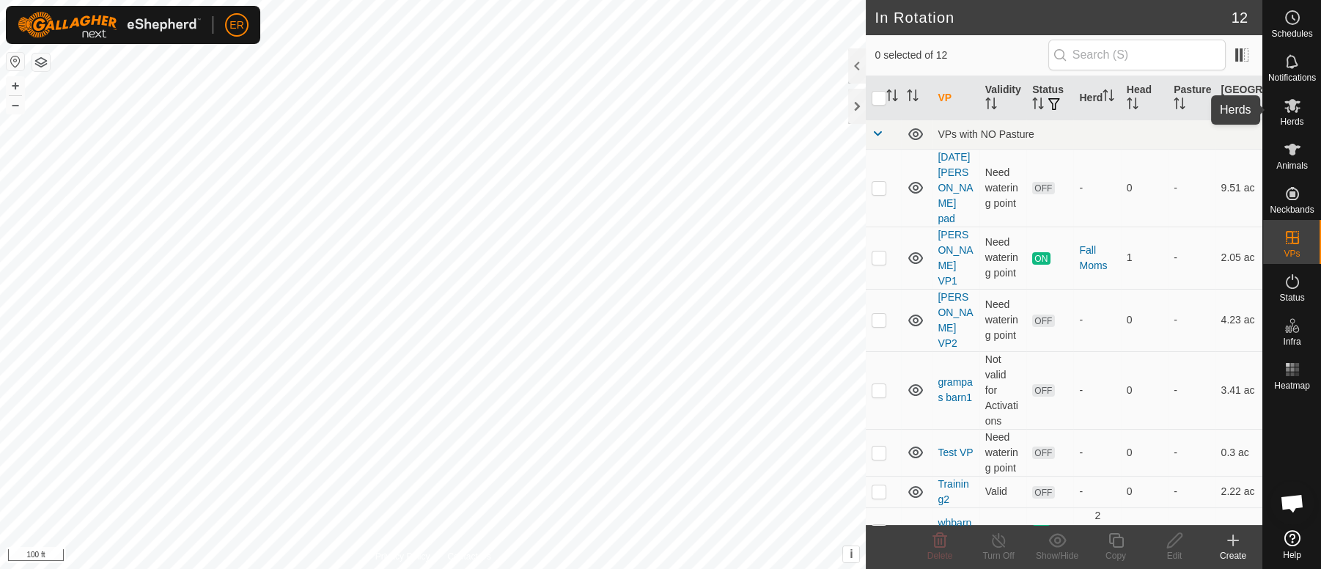
click at [1291, 103] on icon at bounding box center [1293, 106] width 16 height 14
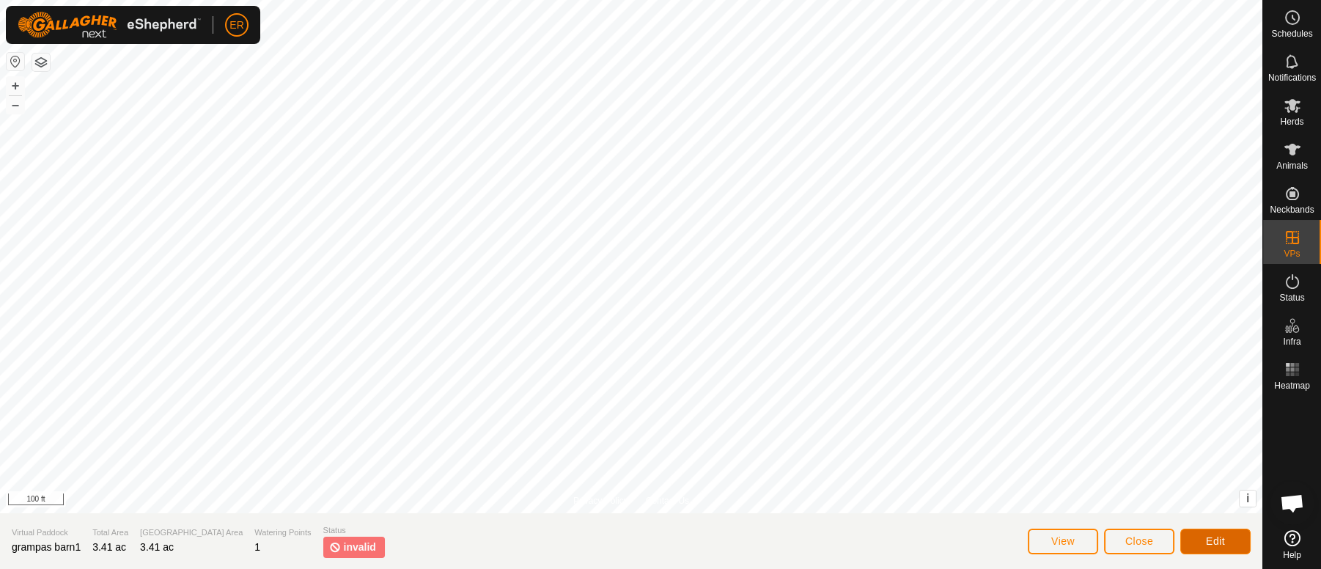
click at [1211, 538] on span "Edit" at bounding box center [1215, 541] width 19 height 12
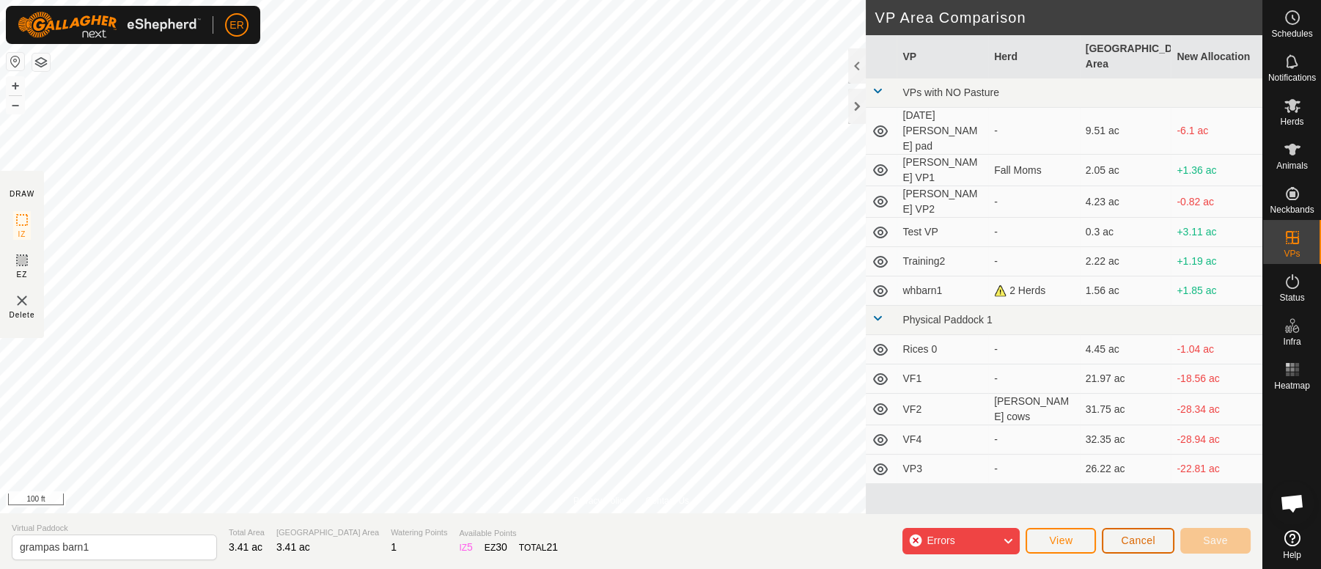
click at [1129, 535] on span "Cancel" at bounding box center [1138, 541] width 34 height 12
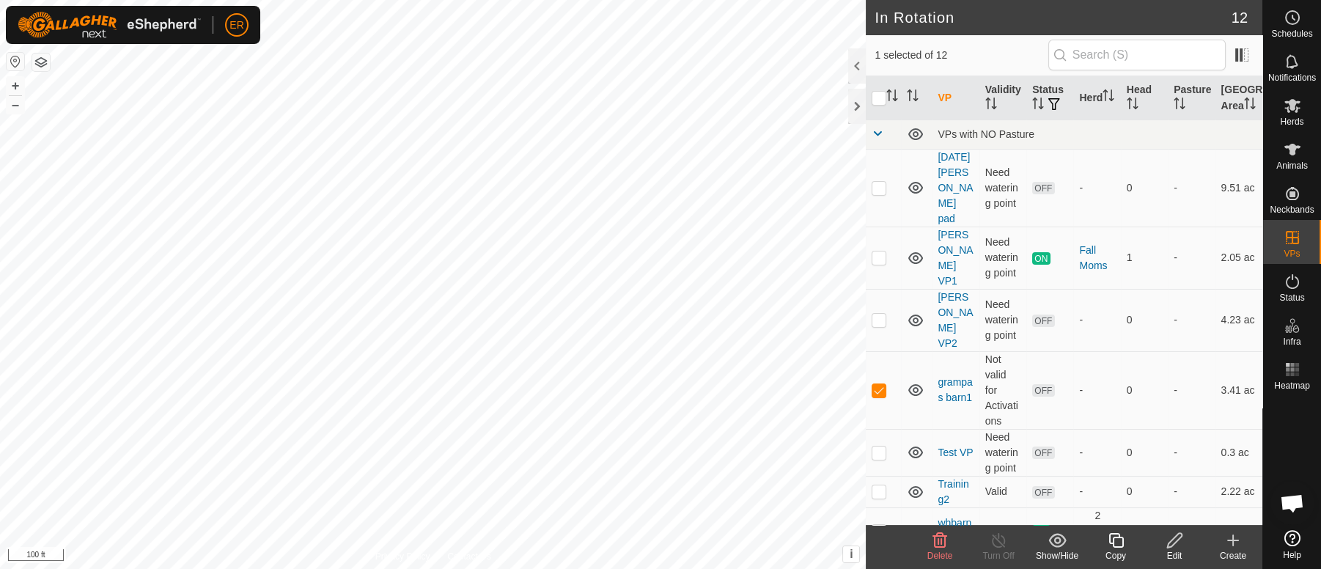
click at [1173, 541] on icon at bounding box center [1175, 541] width 18 height 18
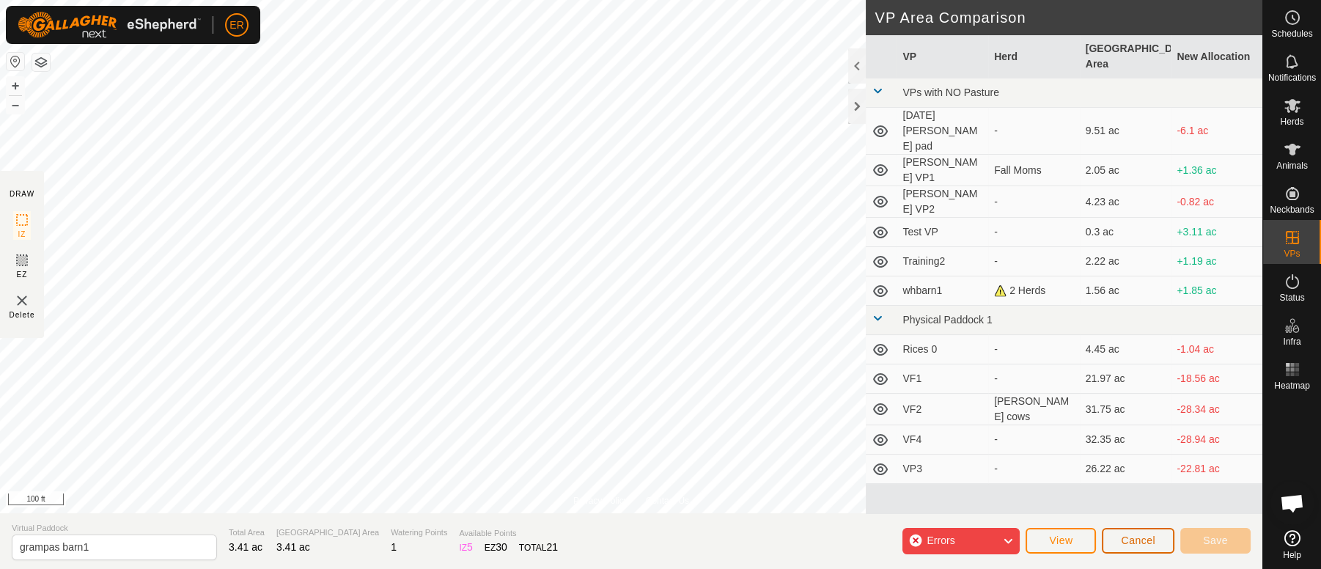
click at [1136, 543] on span "Cancel" at bounding box center [1138, 541] width 34 height 12
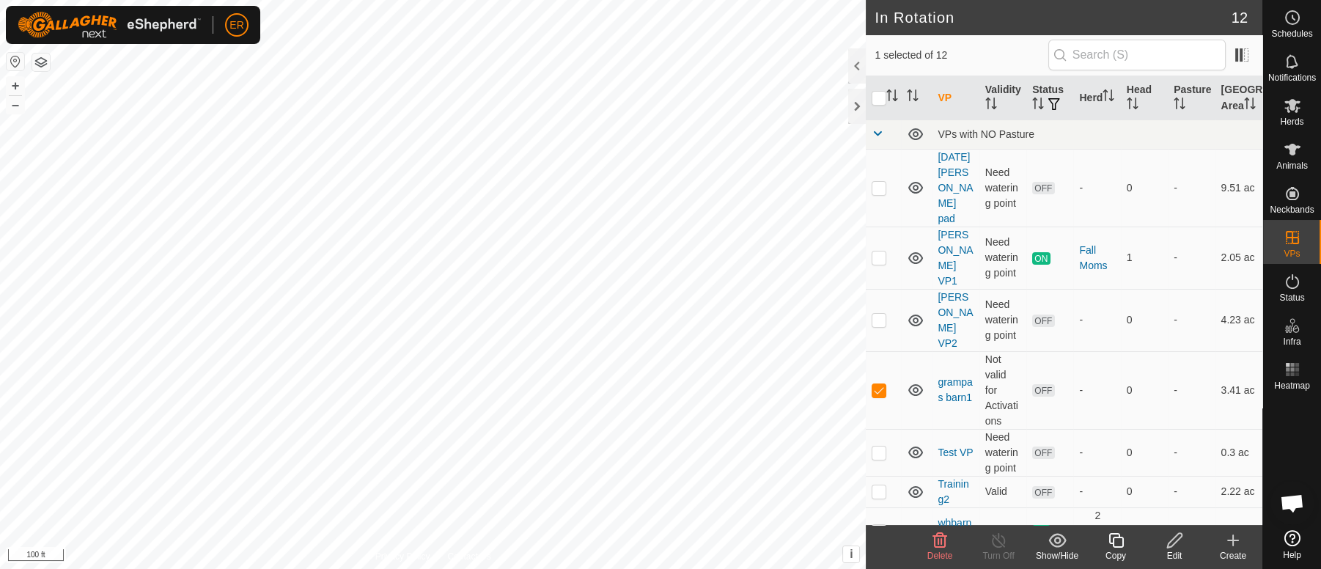
click at [942, 543] on icon at bounding box center [941, 540] width 14 height 15
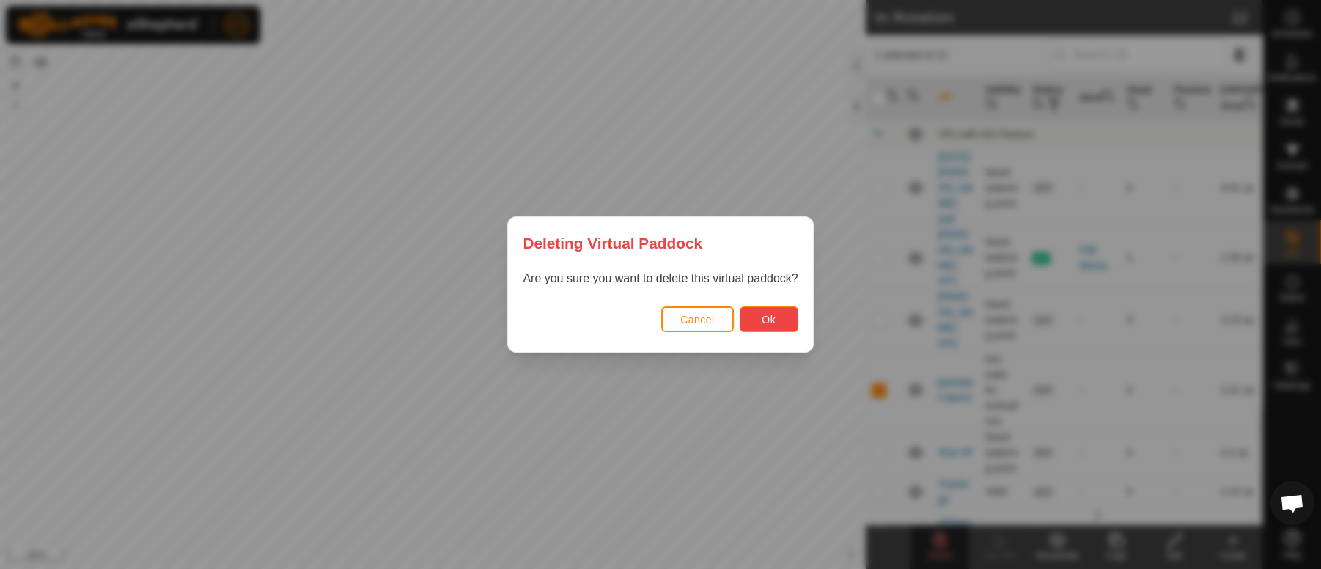
click at [759, 320] on button "Ok" at bounding box center [769, 320] width 59 height 26
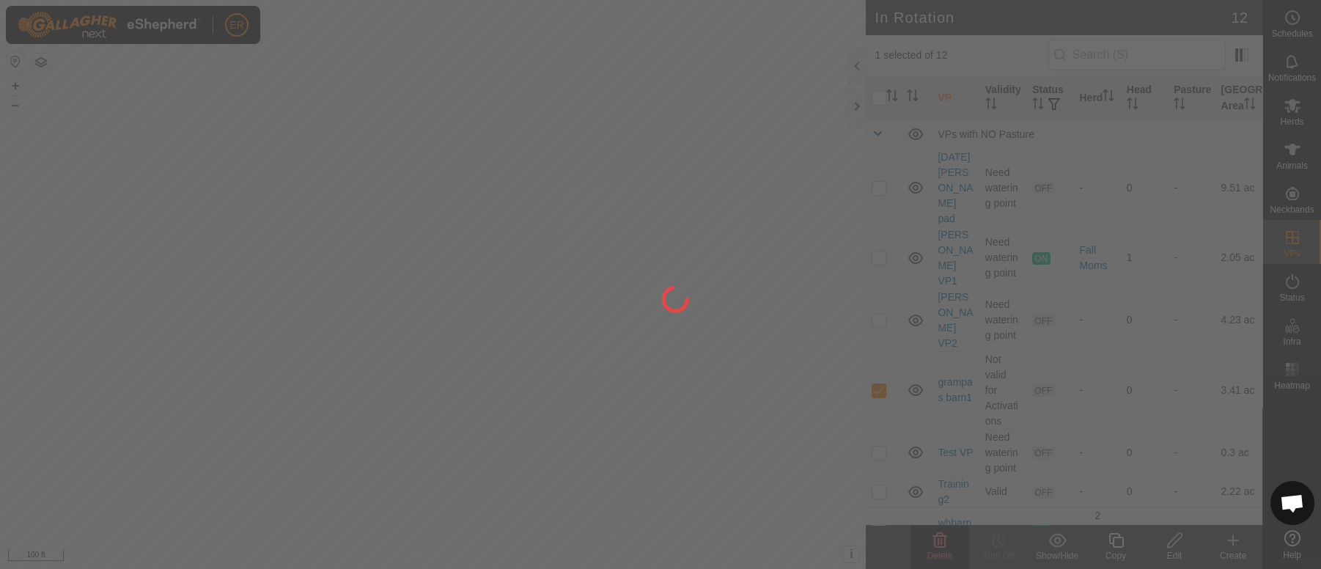
checkbox input "false"
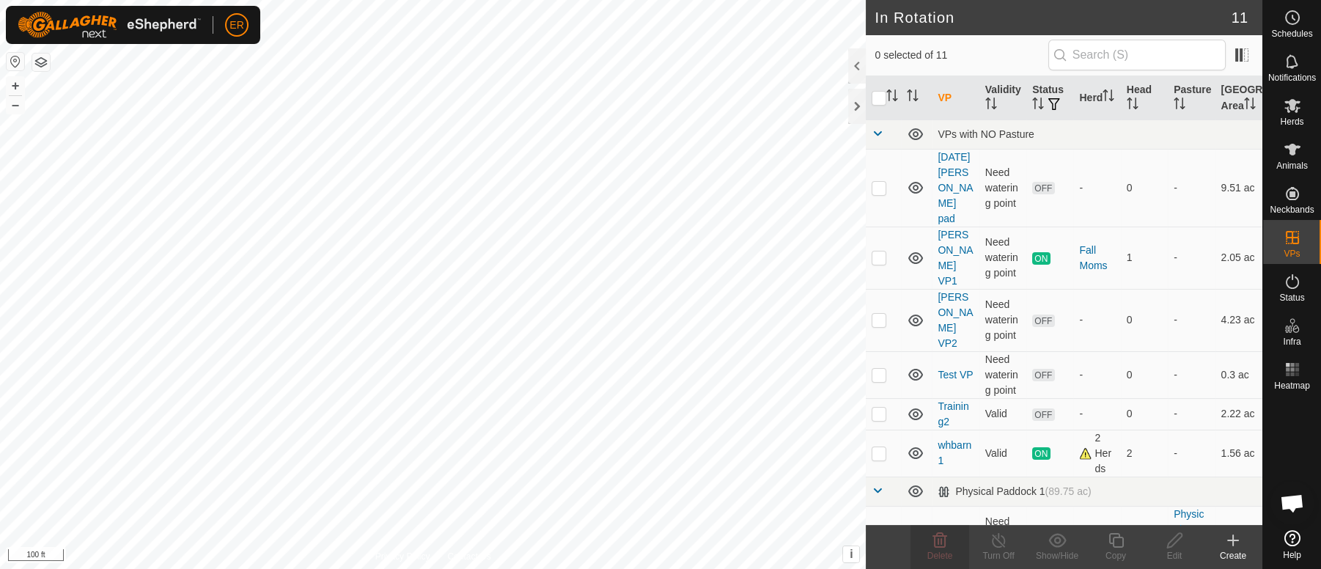
click at [1230, 540] on icon at bounding box center [1233, 540] width 10 height 0
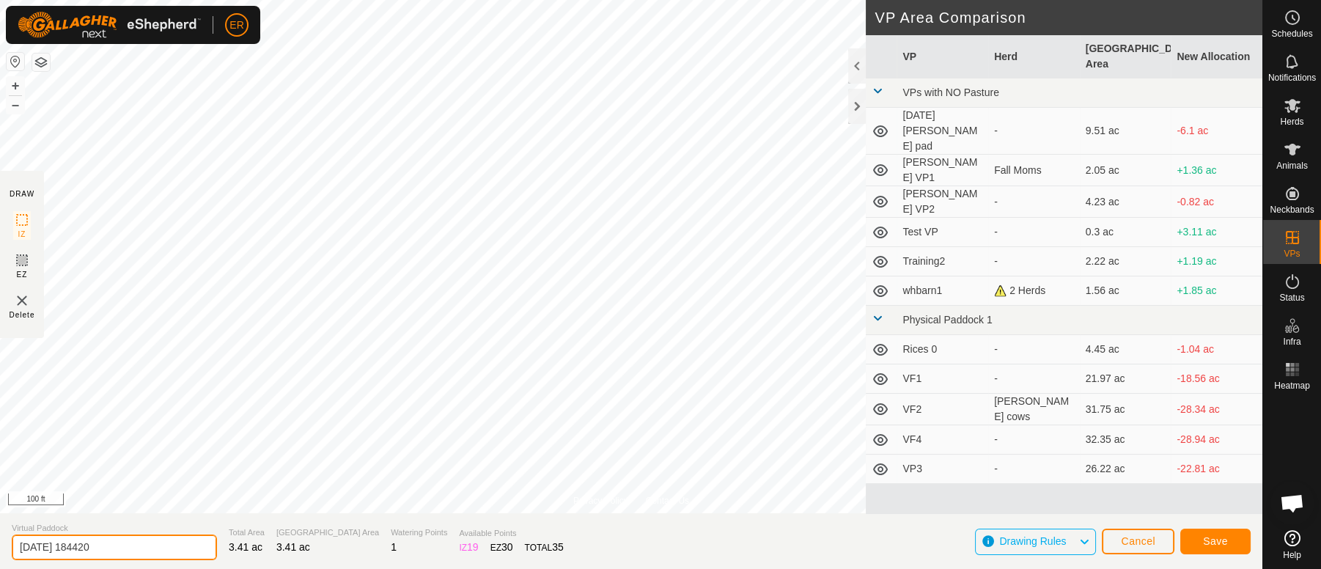
click at [129, 545] on input "[DATE] 184420" at bounding box center [114, 548] width 205 height 26
type input "2"
type input "Whbarn2"
click at [1230, 540] on button "Save" at bounding box center [1216, 542] width 70 height 26
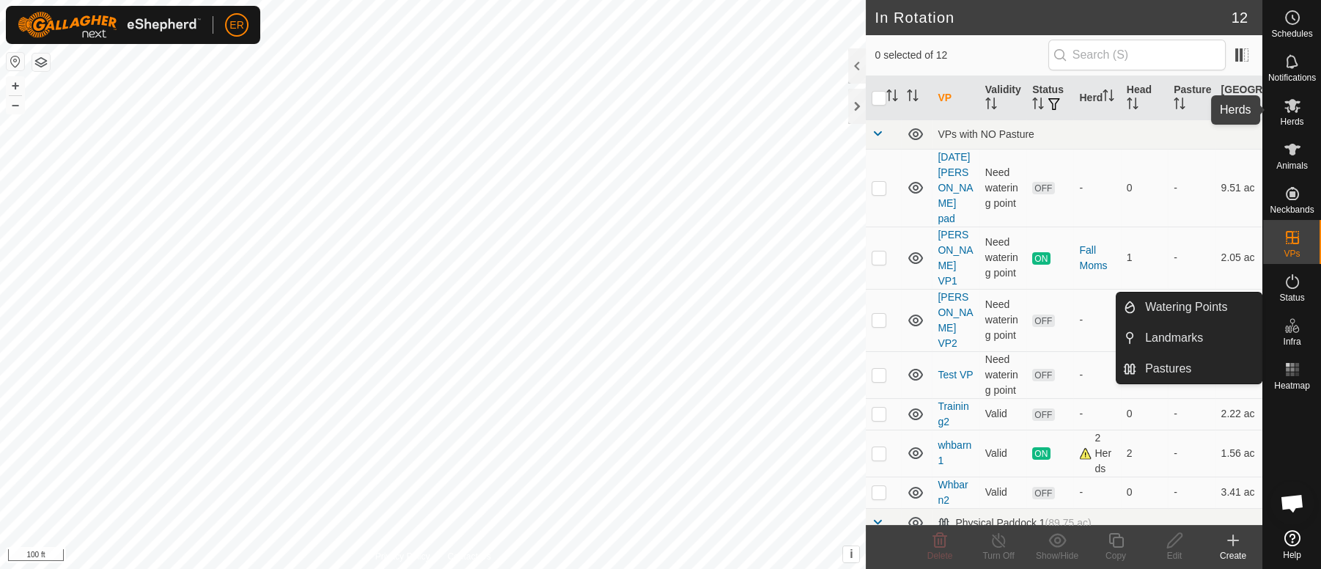
click at [1295, 104] on icon at bounding box center [1293, 106] width 16 height 14
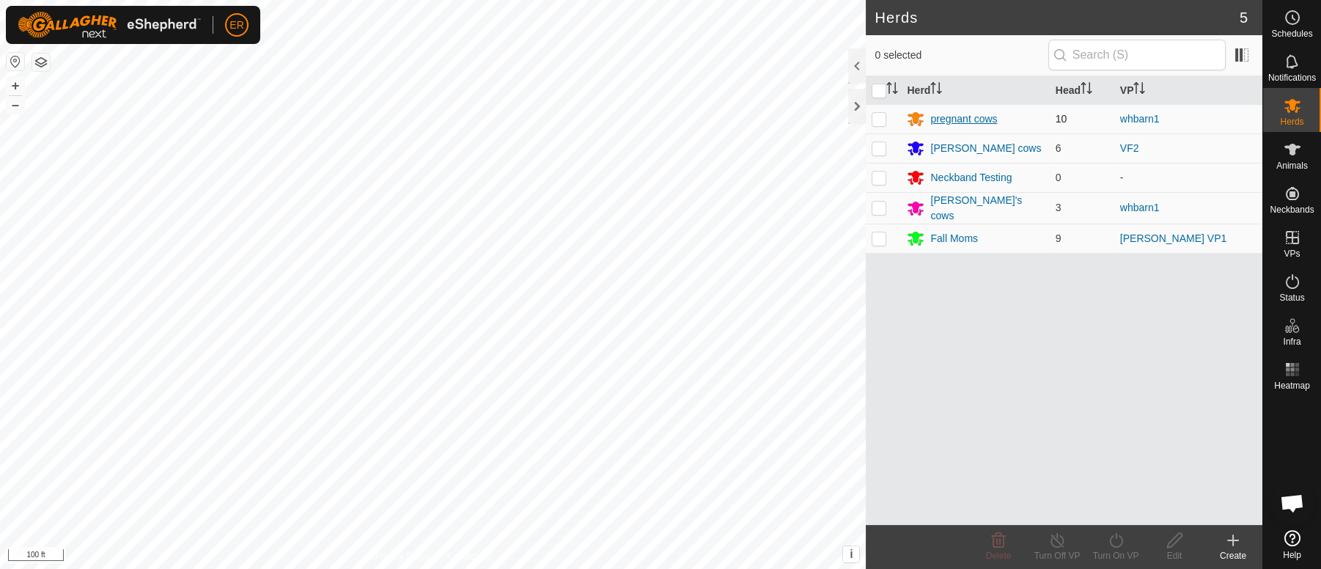
click at [968, 117] on div "pregnant cows" at bounding box center [964, 118] width 67 height 15
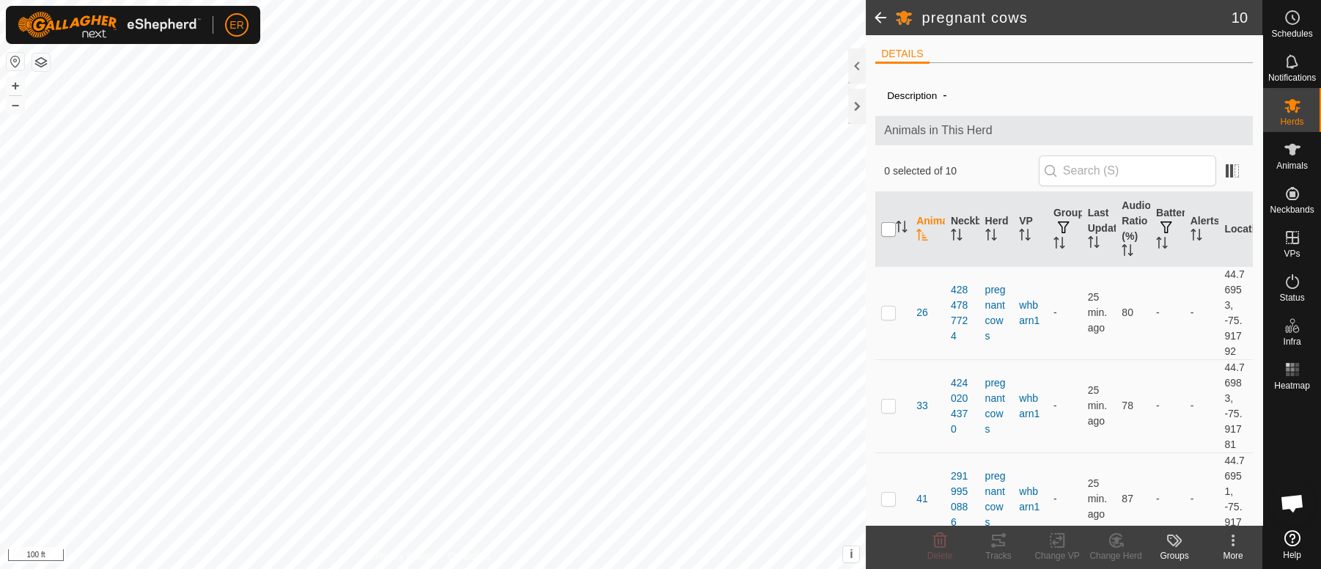
click at [887, 225] on input "checkbox" at bounding box center [888, 229] width 15 height 15
checkbox input "true"
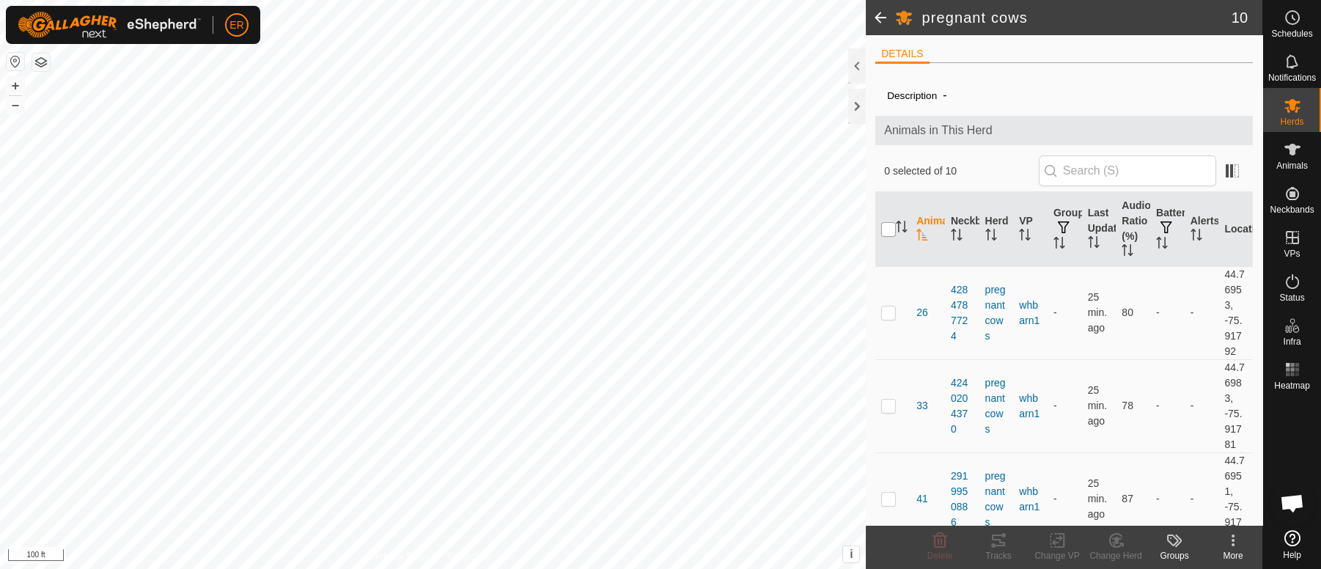
checkbox input "true"
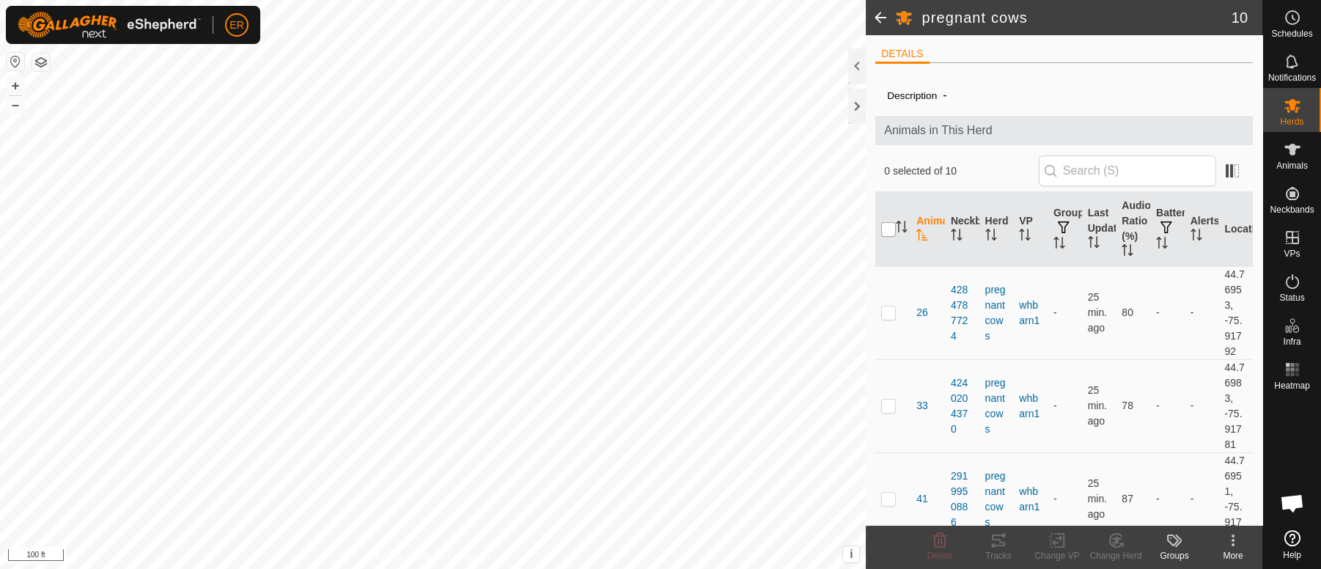
checkbox input "true"
click at [1054, 542] on icon at bounding box center [1057, 541] width 10 height 10
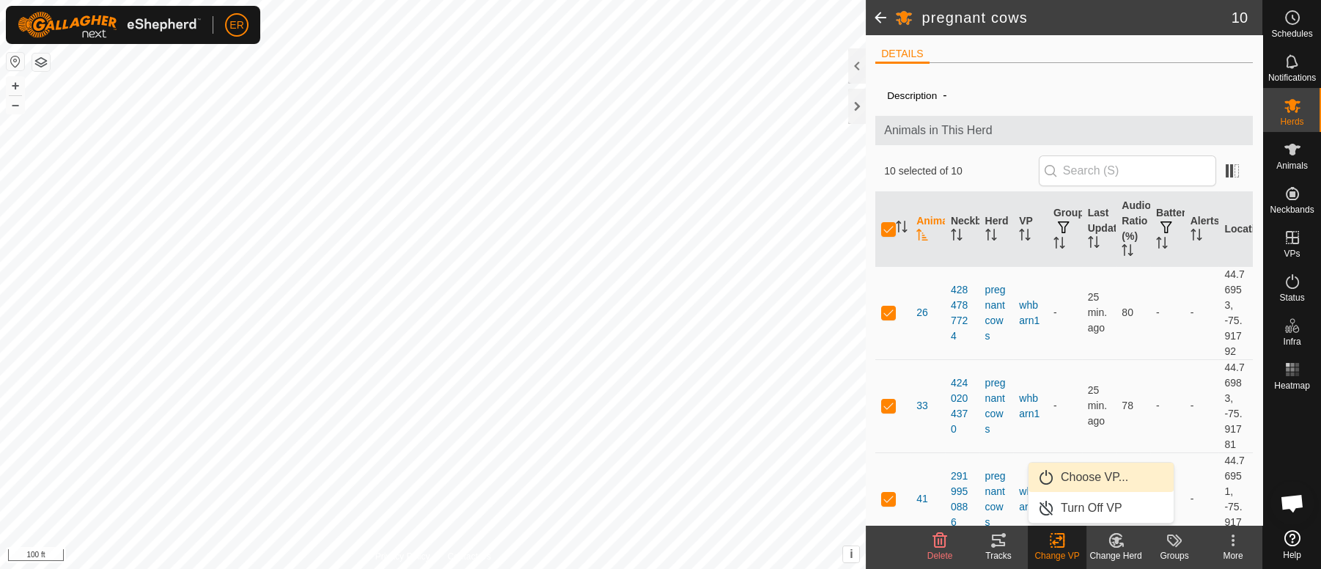
click at [1073, 476] on link "Choose VP..." at bounding box center [1101, 477] width 145 height 29
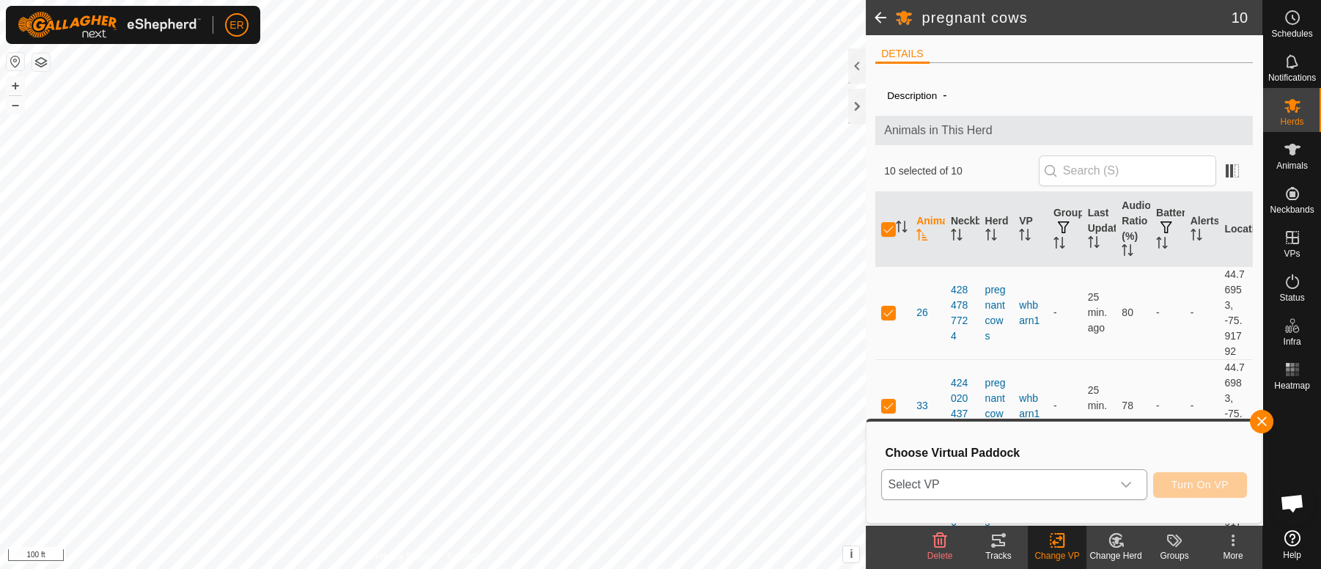
click at [1132, 482] on div "dropdown trigger" at bounding box center [1126, 484] width 29 height 29
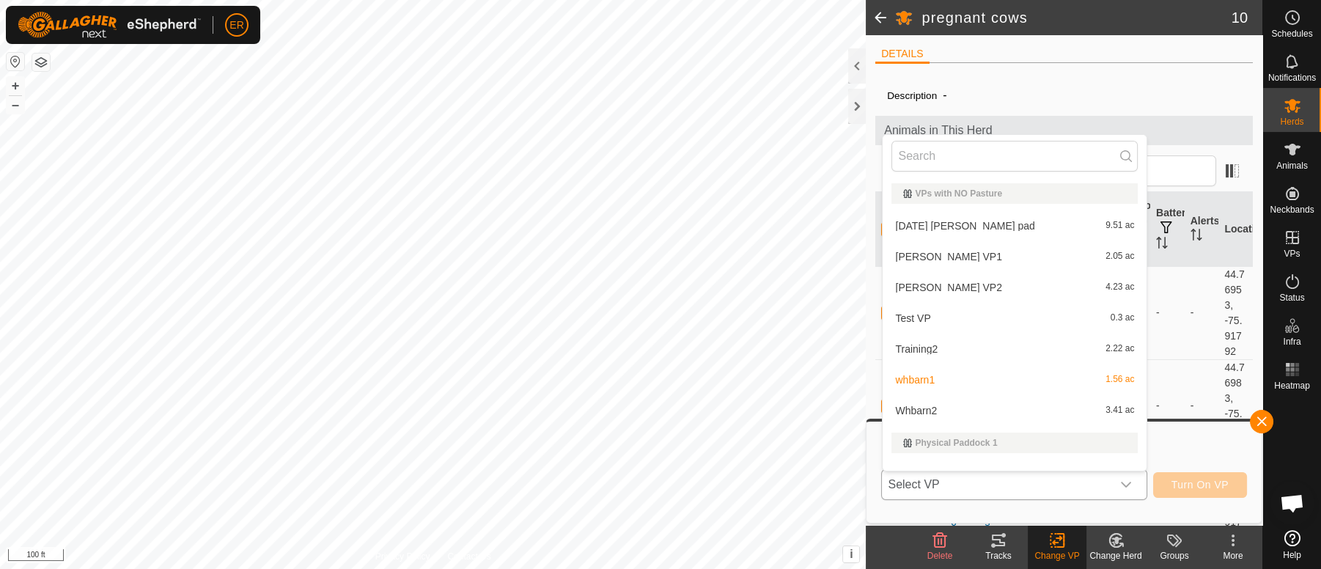
scroll to position [19, 0]
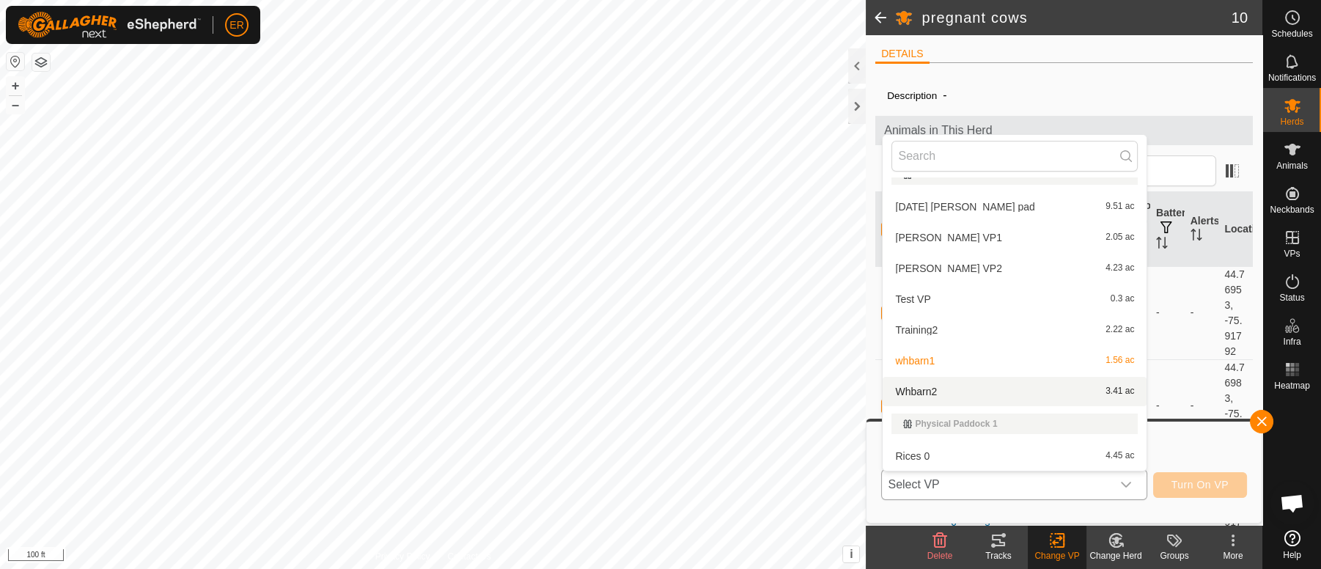
click at [913, 386] on li "Whbarn2 3.41 ac" at bounding box center [1015, 391] width 264 height 29
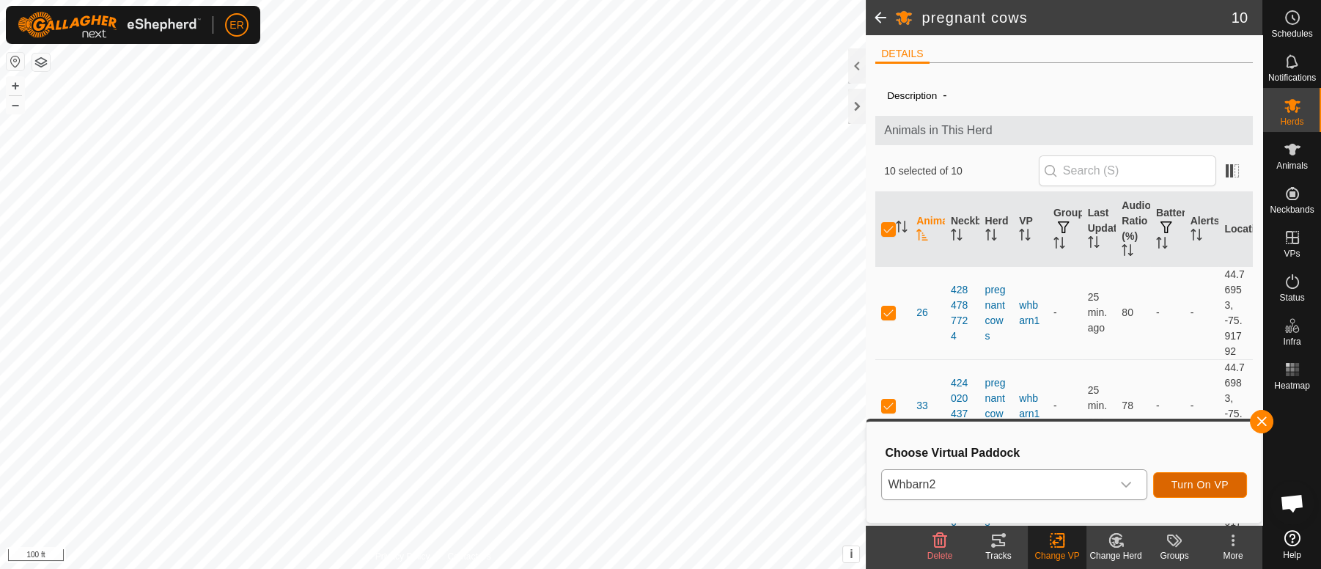
click at [1191, 484] on span "Turn On VP" at bounding box center [1200, 485] width 57 height 12
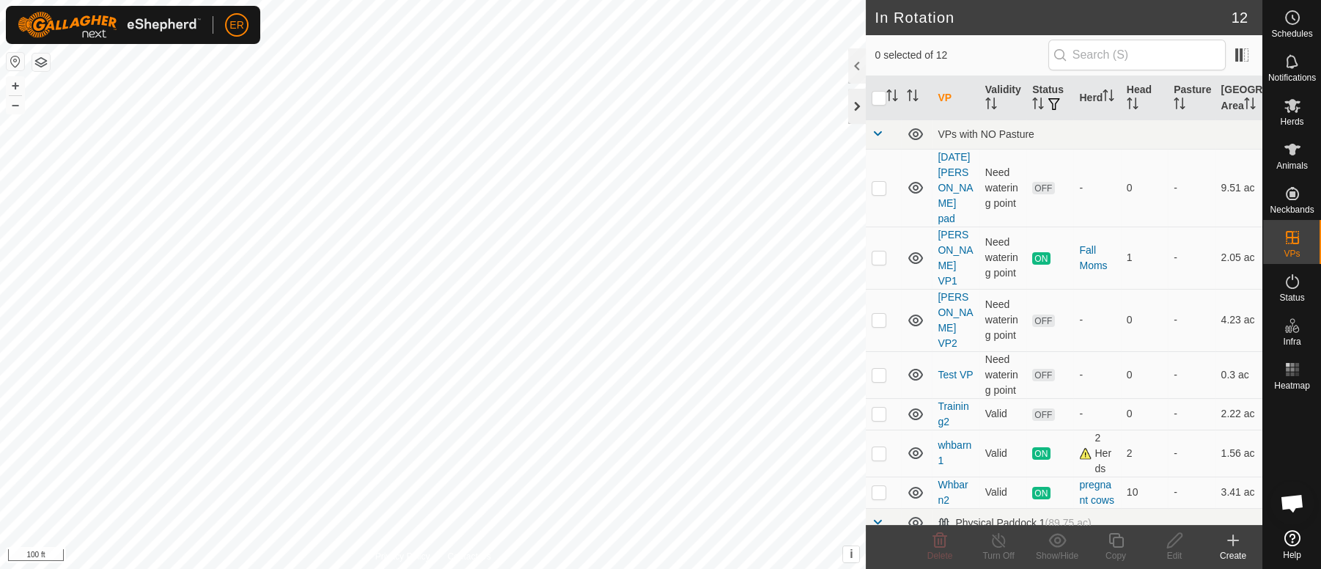
click at [857, 112] on div at bounding box center [857, 106] width 18 height 35
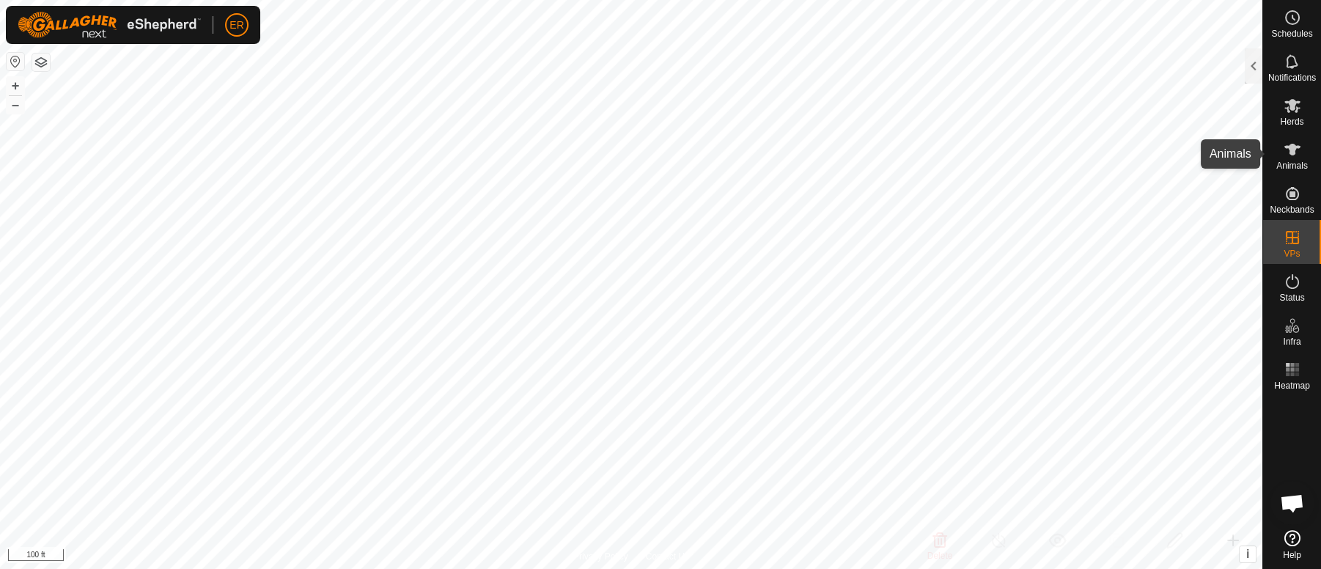
click at [1294, 142] on icon at bounding box center [1293, 150] width 18 height 18
click at [1291, 143] on icon at bounding box center [1293, 150] width 18 height 18
click at [1245, 65] on div at bounding box center [1254, 65] width 18 height 35
